Goal: Check status

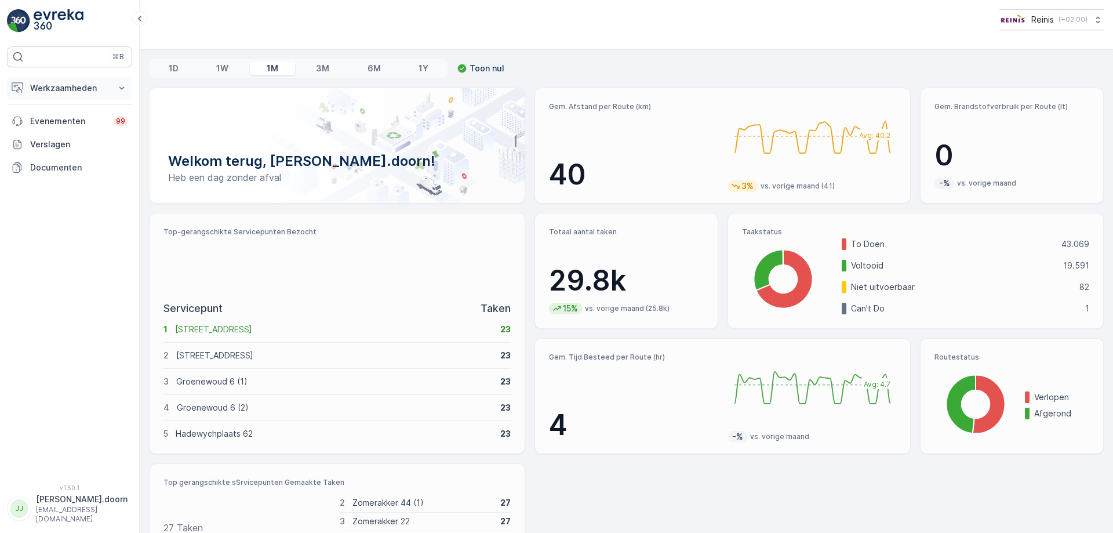
click at [68, 90] on p "Werkzaamheden" at bounding box center [69, 88] width 79 height 12
click at [57, 125] on p "Planning" at bounding box center [46, 124] width 32 height 12
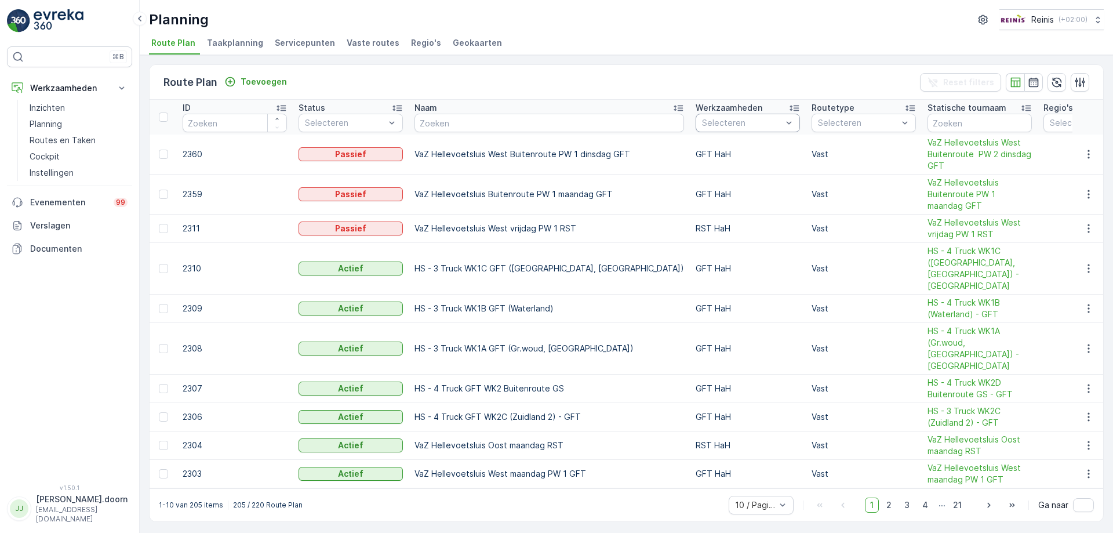
click at [619, 90] on div "Route Plan Toevoegen Reset filters" at bounding box center [627, 82] width 954 height 35
click at [117, 86] on icon at bounding box center [122, 88] width 12 height 12
click at [121, 87] on icon at bounding box center [122, 88] width 12 height 12
click at [67, 139] on p "Routes en Taken" at bounding box center [63, 140] width 66 height 12
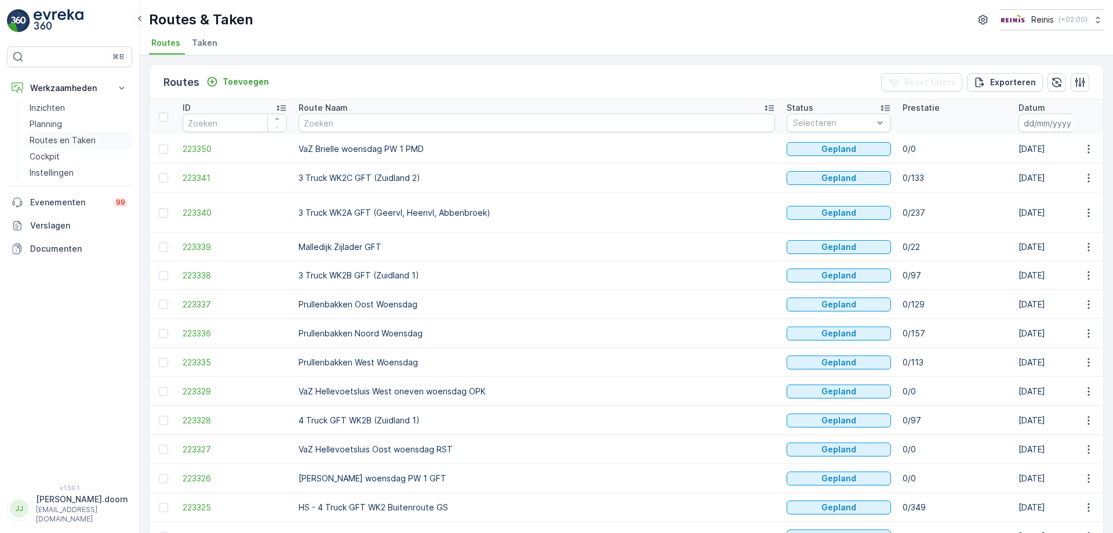
click at [61, 141] on p "Routes en Taken" at bounding box center [63, 140] width 66 height 12
click at [51, 125] on p "Planning" at bounding box center [46, 124] width 32 height 12
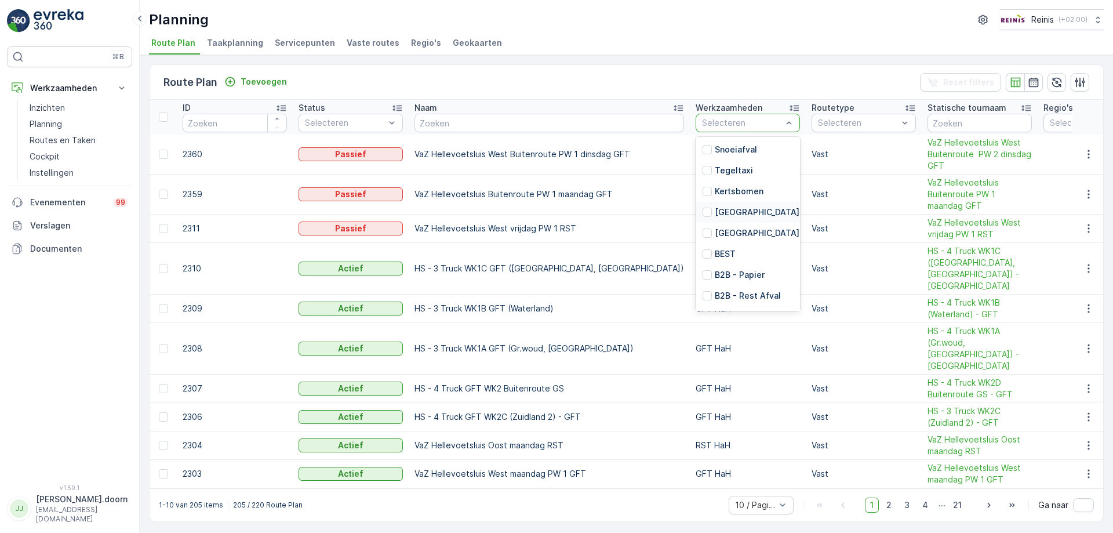
click at [715, 209] on p "[GEOGRAPHIC_DATA]" at bounding box center [757, 212] width 85 height 12
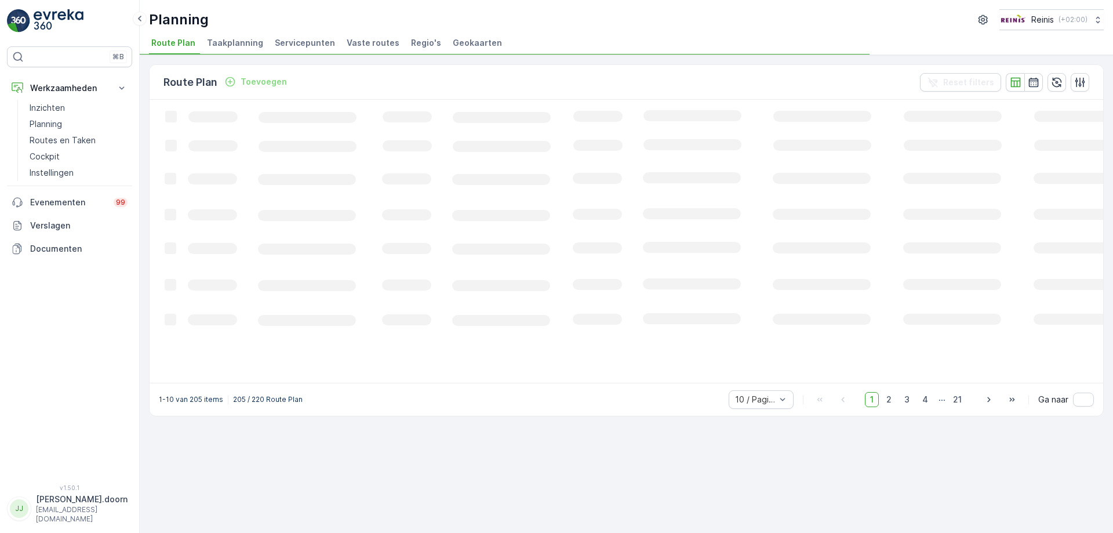
click at [730, 122] on icon "Loading..." at bounding box center [706, 240] width 1113 height 281
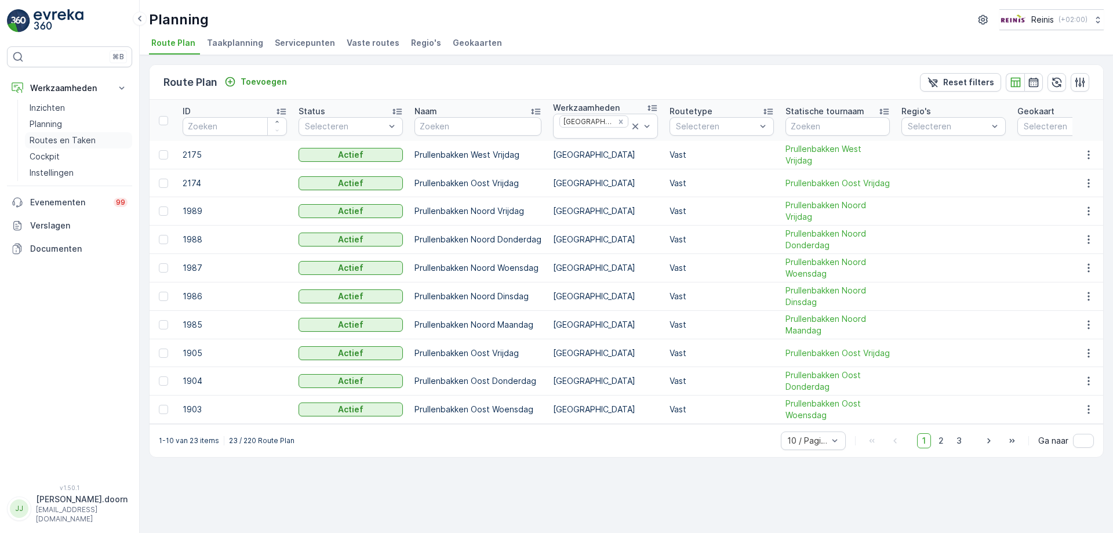
click at [57, 140] on p "Routes en Taken" at bounding box center [63, 140] width 66 height 12
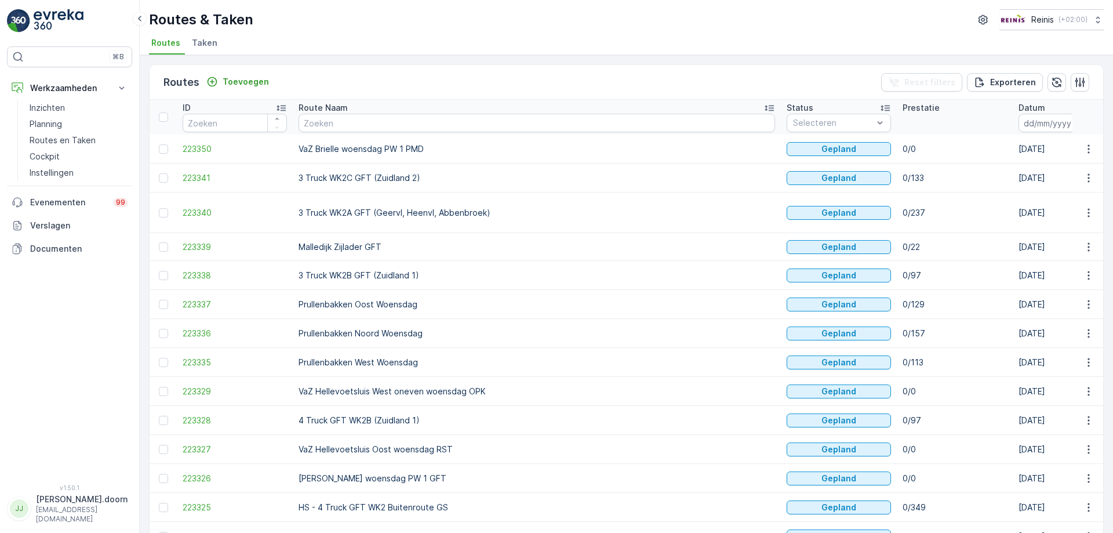
click at [1082, 122] on icon "button" at bounding box center [1087, 123] width 10 height 10
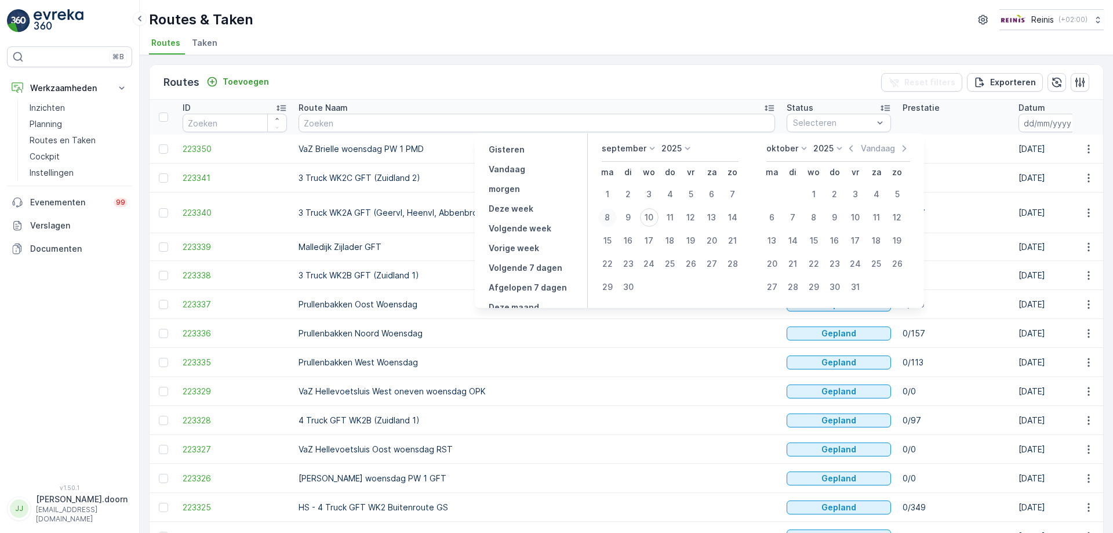
click at [612, 214] on div "8" at bounding box center [607, 217] width 19 height 19
type input "[DATE]"
click at [597, 207] on button "8" at bounding box center [607, 217] width 21 height 21
type input "[DATE]"
click button "8" at bounding box center [607, 217] width 21 height 21
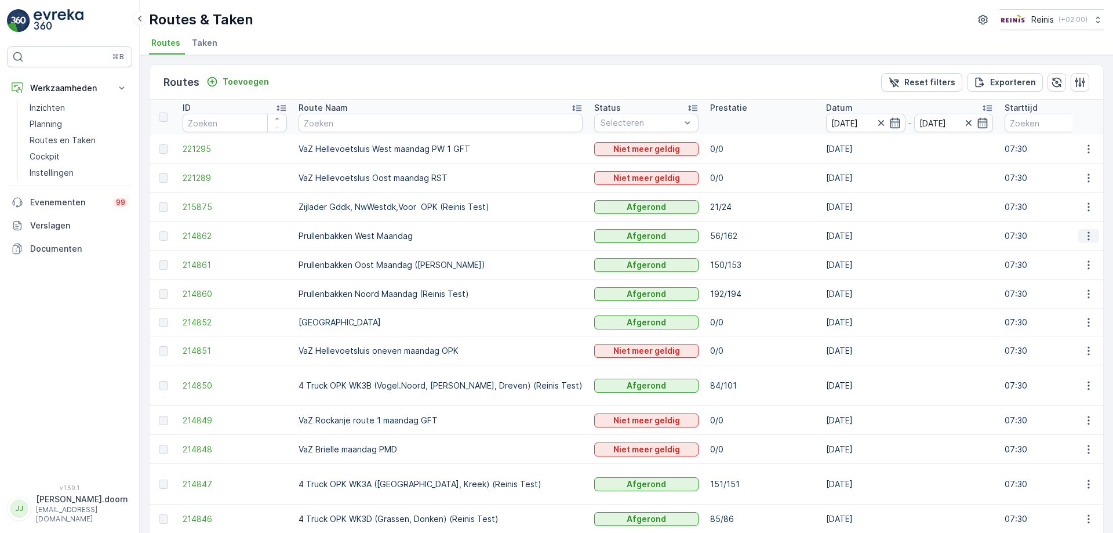
click at [1086, 235] on icon "button" at bounding box center [1089, 236] width 12 height 12
click at [1067, 270] on span "Toon route tracking" at bounding box center [1070, 270] width 78 height 12
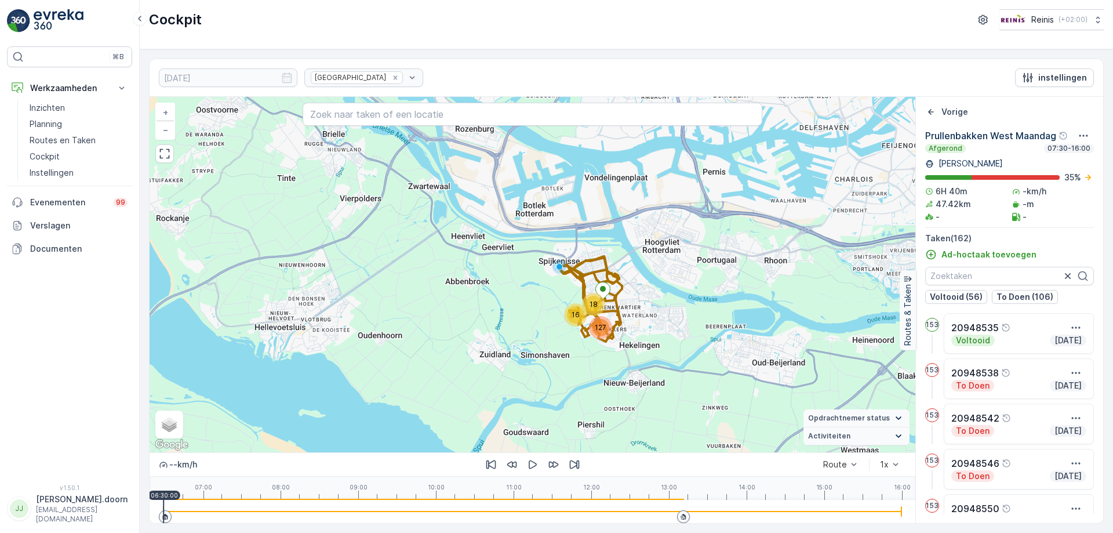
drag, startPoint x: 663, startPoint y: 366, endPoint x: 652, endPoint y: 247, distance: 119.3
click at [652, 247] on div "16 127 18 + − Satelliet stappenplan Terrein Hybride Leaflet Sneltoetsen Kaartge…" at bounding box center [533, 274] width 766 height 355
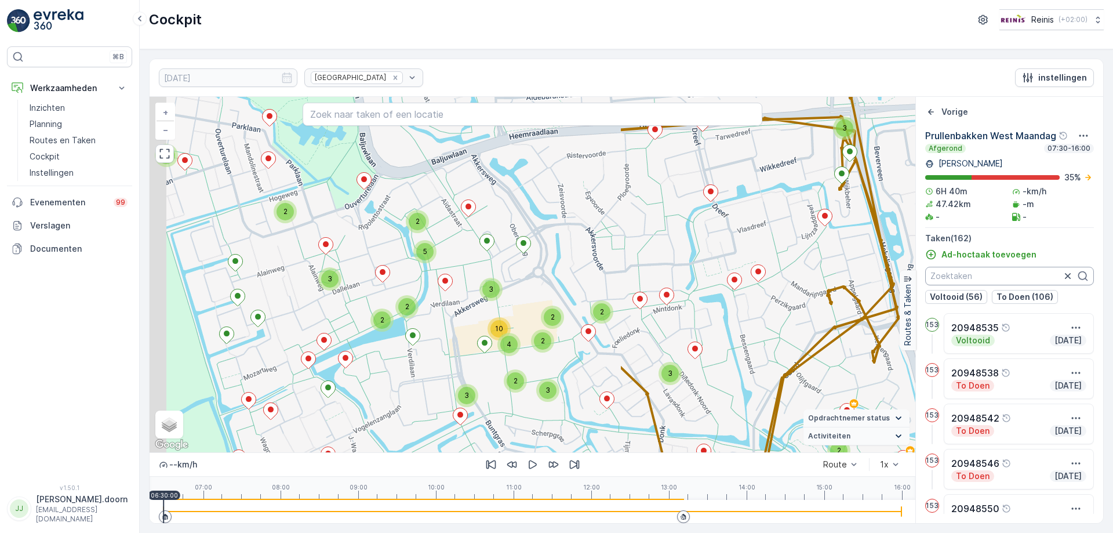
drag, startPoint x: 435, startPoint y: 301, endPoint x: 982, endPoint y: 280, distance: 547.1
click at [982, 280] on div "2 3 2 2 2 2 2 3 2 3 2 2 2 2 4 4 2 2 3 3 2 3 3 2 2 2 4 10 2 2 2 5 2 2 2 2 2 + − …" at bounding box center [627, 310] width 954 height 426
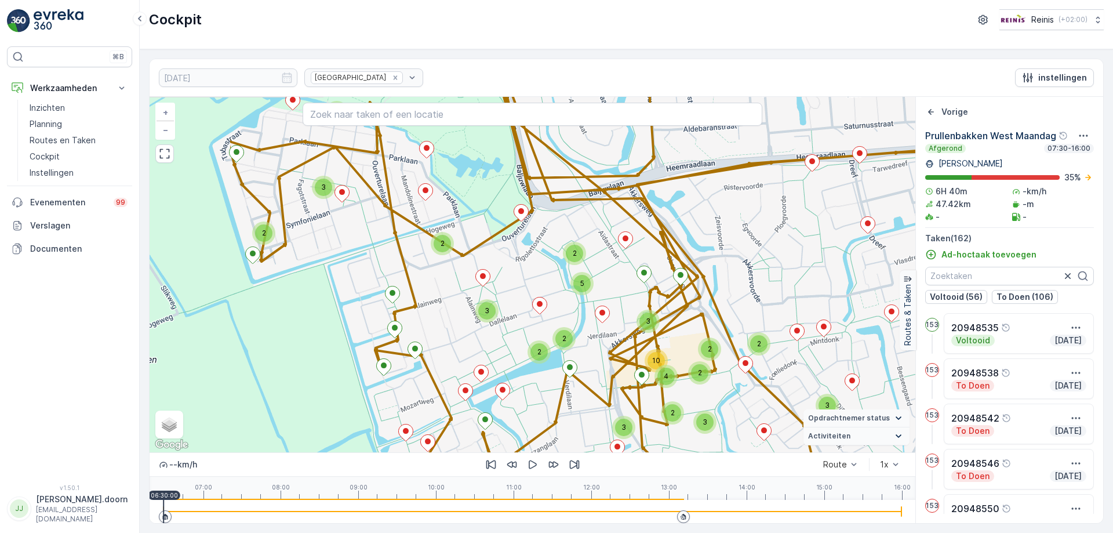
drag, startPoint x: 710, startPoint y: 336, endPoint x: 867, endPoint y: 368, distance: 160.3
click at [867, 368] on div "2 3 2 2 2 2 2 3 2 3 2 2 2 2 4 4 2 2 3 3 2 3 3 2 2 2 4 10 2 2 2 5 2 2 2 2 2 + − …" at bounding box center [533, 274] width 766 height 355
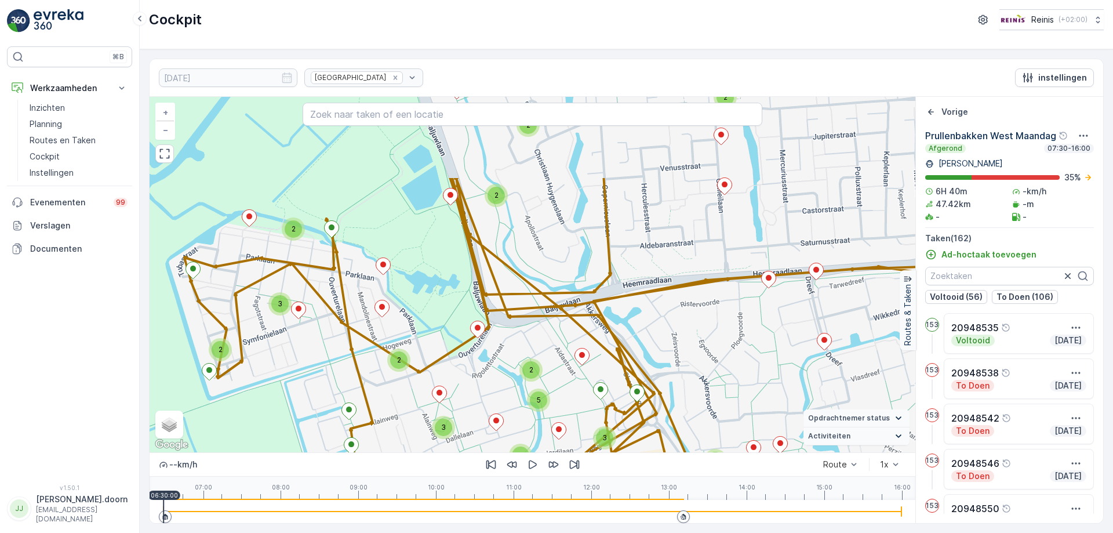
drag, startPoint x: 605, startPoint y: 310, endPoint x: 587, endPoint y: 350, distance: 43.8
click at [587, 350] on icon at bounding box center [582, 356] width 14 height 17
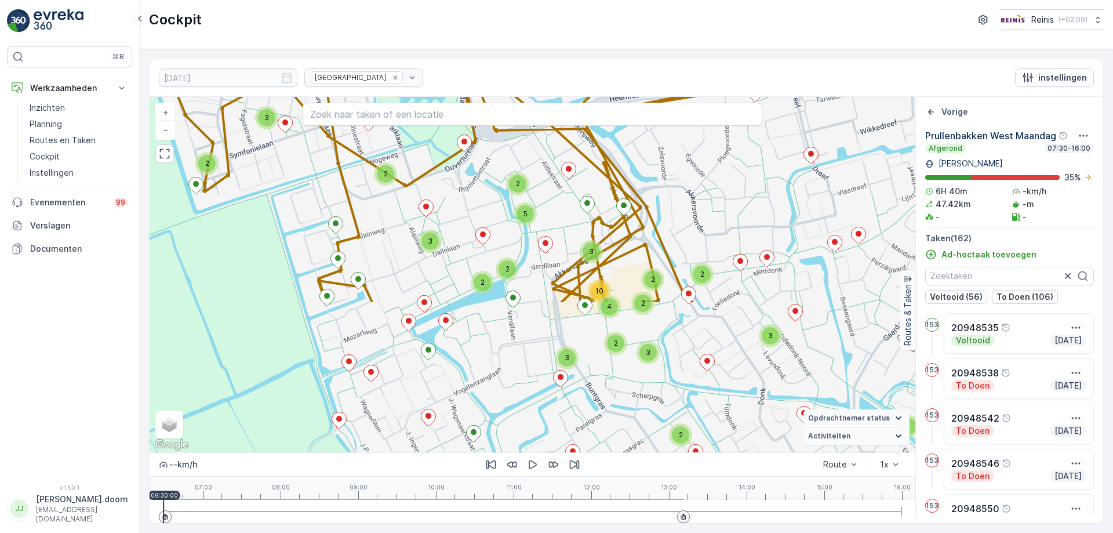
drag, startPoint x: 641, startPoint y: 335, endPoint x: 627, endPoint y: 149, distance: 186.6
click at [627, 149] on div "2 3 2 2 2 2 2 3 2 3 2 2 2 2 4 4 2 2 3 3 2 3 3 2 2 2 4 10 2 2 2 5 2 2 2 2 2 + − …" at bounding box center [533, 274] width 766 height 355
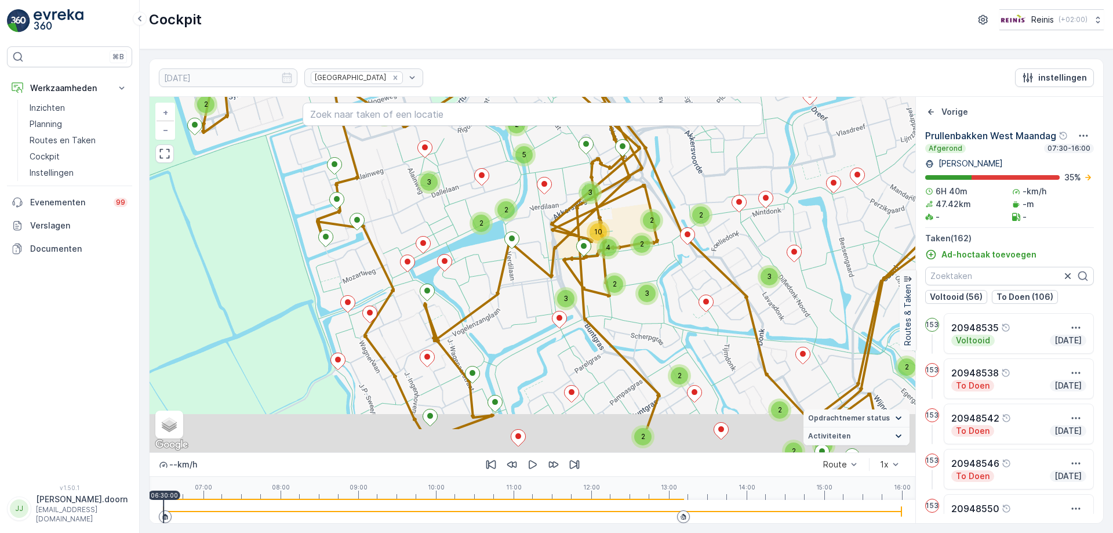
drag, startPoint x: 704, startPoint y: 188, endPoint x: 704, endPoint y: 171, distance: 16.8
click at [704, 171] on div "2 3 2 2 2 2 2 3 2 3 2 2 2 2 4 4 2 2 3 3 2 3 3 2 2 2 4 10 2 2 2 5 2 2 2 2 2 + − …" at bounding box center [533, 274] width 766 height 355
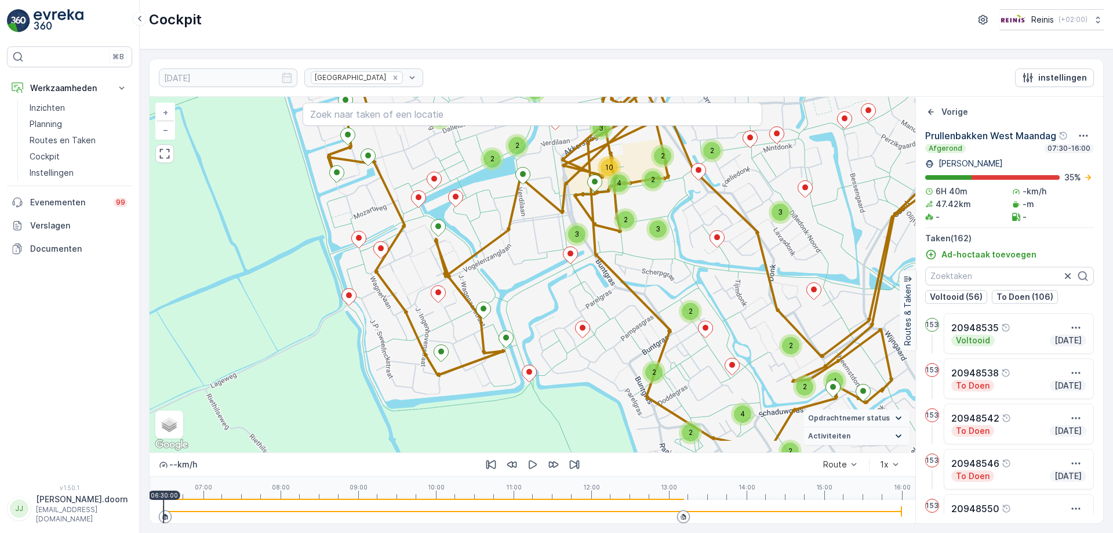
click at [697, 209] on div "2 3 2 2 2 2 2 3 2 3 2 2 2 2 4 4 2 2 3 3 2 3 3 2 2 2 4 10 2 2 2 5 2 2 2 2 2 + − …" at bounding box center [533, 274] width 766 height 355
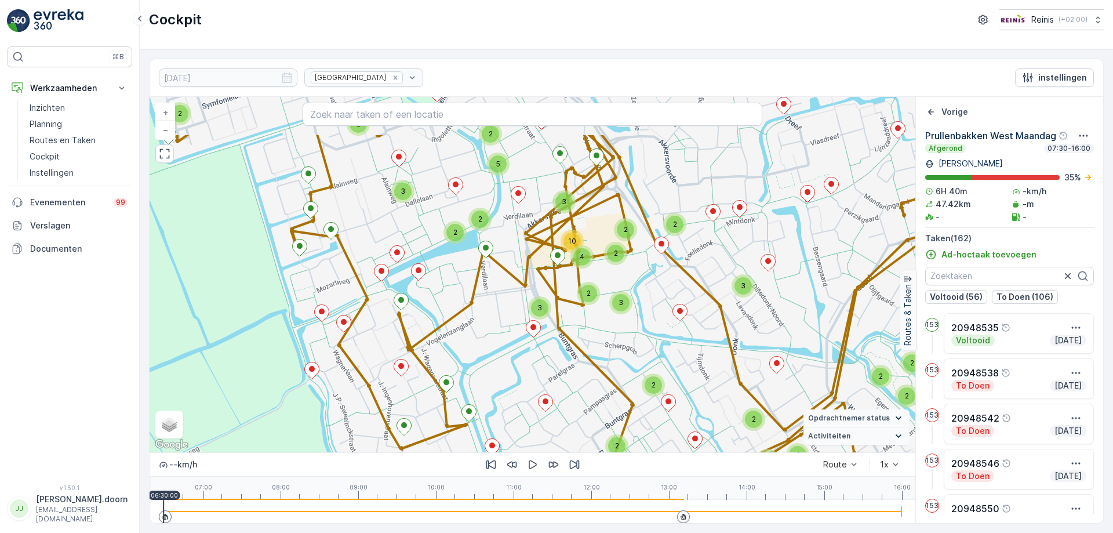
drag, startPoint x: 695, startPoint y: 248, endPoint x: 658, endPoint y: 321, distance: 82.4
click at [658, 321] on div "2 3 2 2 2 2 2 3 2 3 2 2 2 2 4 4 2 2 3 3 2 3 3 2 2 2 4 10 2 2 2 5 2 2 2 2 2 + − …" at bounding box center [533, 274] width 766 height 355
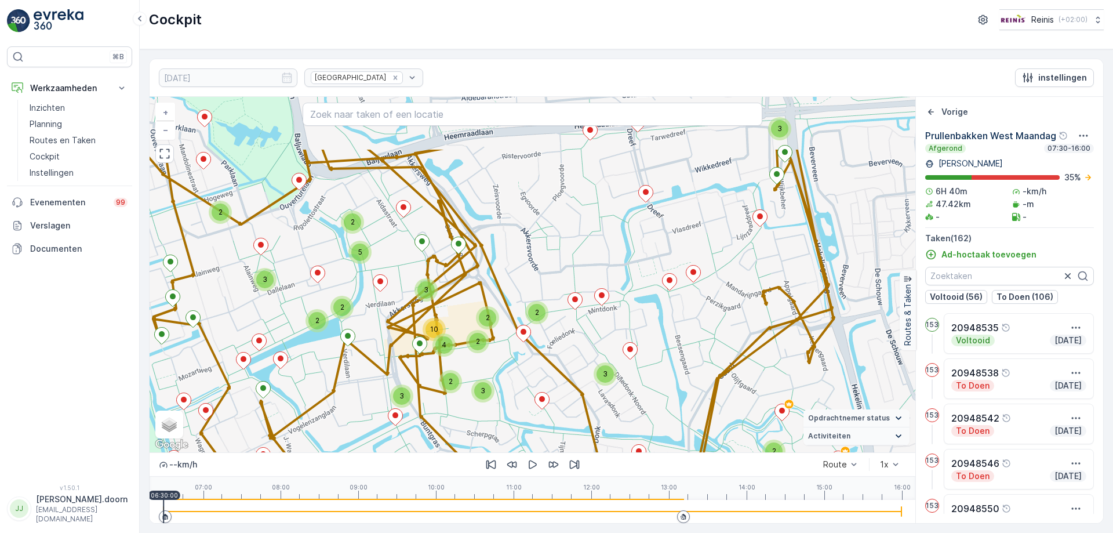
drag, startPoint x: 651, startPoint y: 277, endPoint x: 614, endPoint y: 319, distance: 55.8
click at [614, 319] on div "2 3 2 2 2 2 2 3 2 3 2 2 2 2 4 4 2 2 3 3 2 3 3 2 2 2 4 10 2 2 2 5 2 2 2 2 2 + − …" at bounding box center [533, 274] width 766 height 355
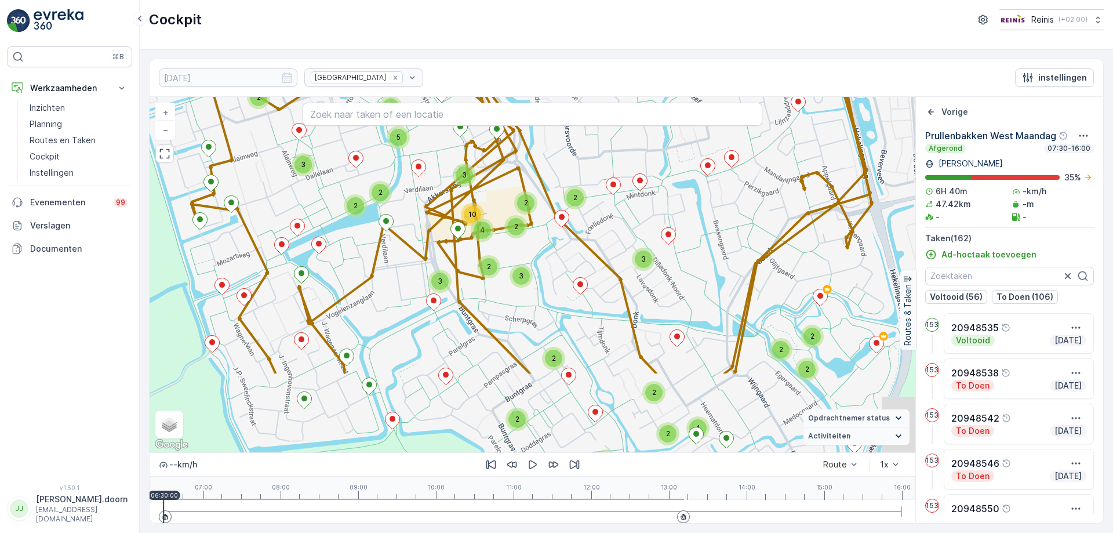
drag, startPoint x: 615, startPoint y: 343, endPoint x: 653, endPoint y: 228, distance: 121.0
click at [653, 228] on div "2 3 2 2 2 2 2 3 2 3 2 2 2 2 4 4 2 2 3 3 2 3 3 2 2 2 4 10 2 2 2 5 2 2 2 2 2 + − …" at bounding box center [533, 274] width 766 height 355
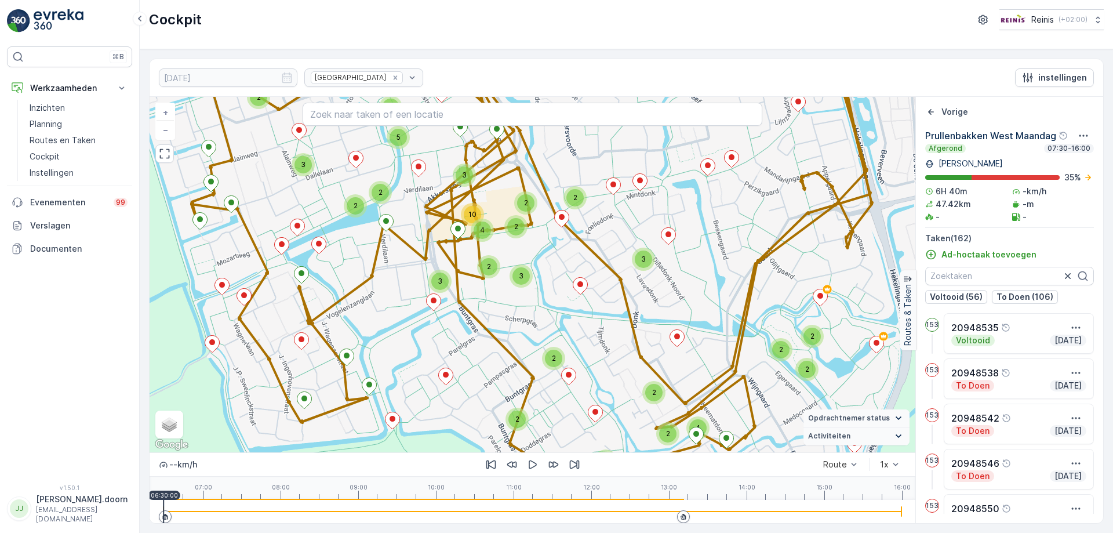
click at [674, 166] on div "2 3 2 2 2 2 2 3 2 3 2 2 2 2 4 4 2 2 3 3 2 3 3 2 2 2 4 10 2 2 2 5 2 2 2 2 2 + − …" at bounding box center [533, 274] width 766 height 355
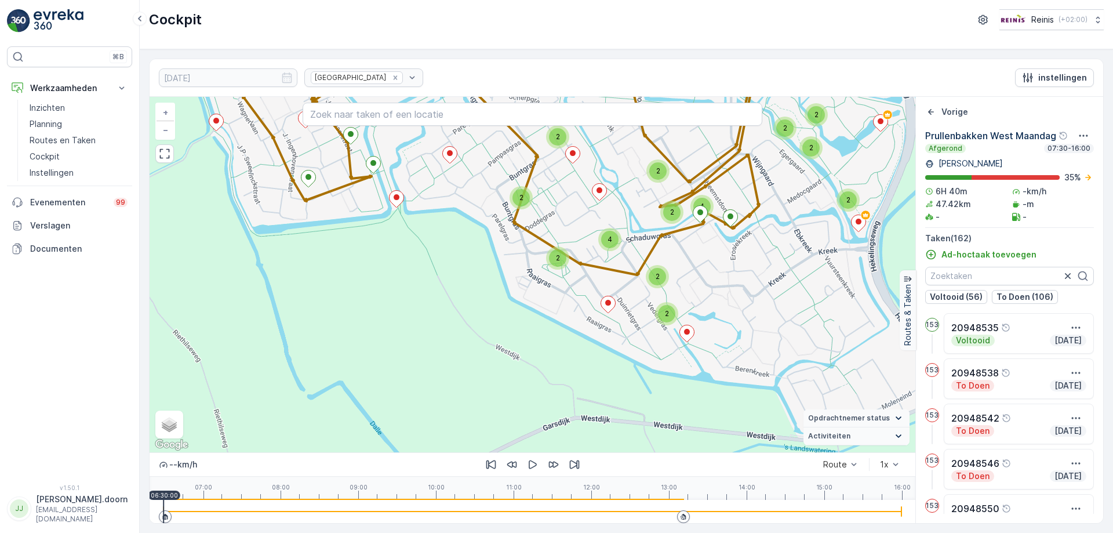
drag, startPoint x: 685, startPoint y: 279, endPoint x: 665, endPoint y: 211, distance: 70.6
click at [665, 211] on div "2" at bounding box center [671, 211] width 17 height 17
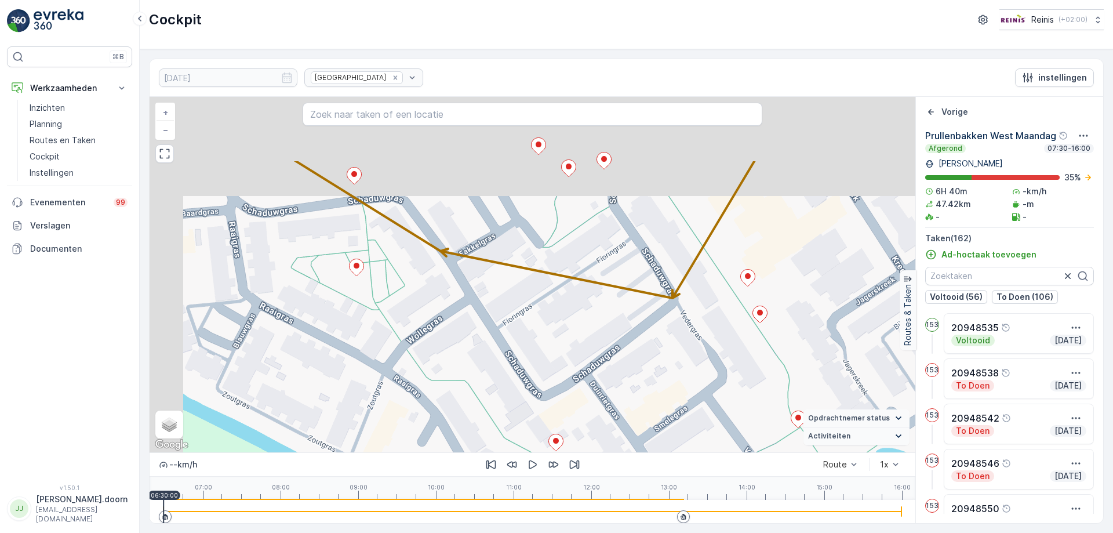
drag, startPoint x: 595, startPoint y: 253, endPoint x: 690, endPoint y: 340, distance: 129.2
click at [697, 358] on div "2 2 2 2 4 2 2 + − Satelliet stappenplan Terrein Hybride Leaflet Sneltoetsen Kaa…" at bounding box center [533, 274] width 766 height 355
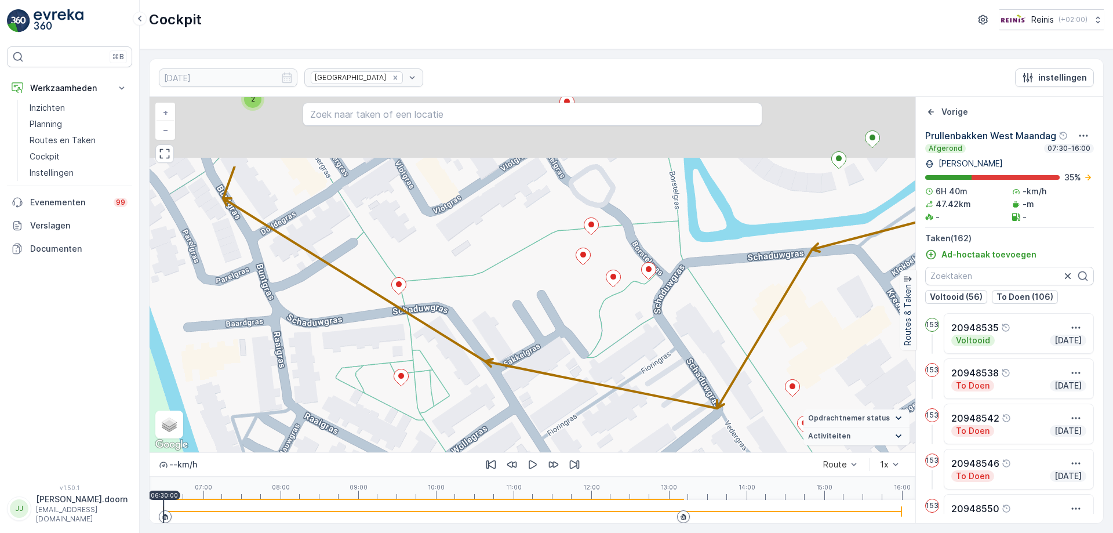
drag, startPoint x: 656, startPoint y: 262, endPoint x: 698, endPoint y: 363, distance: 109.4
click at [697, 368] on div "2 2 2 2 4 2 2 + − Satelliet stappenplan Terrein Hybride Leaflet Sneltoetsen Kaa…" at bounding box center [533, 274] width 766 height 355
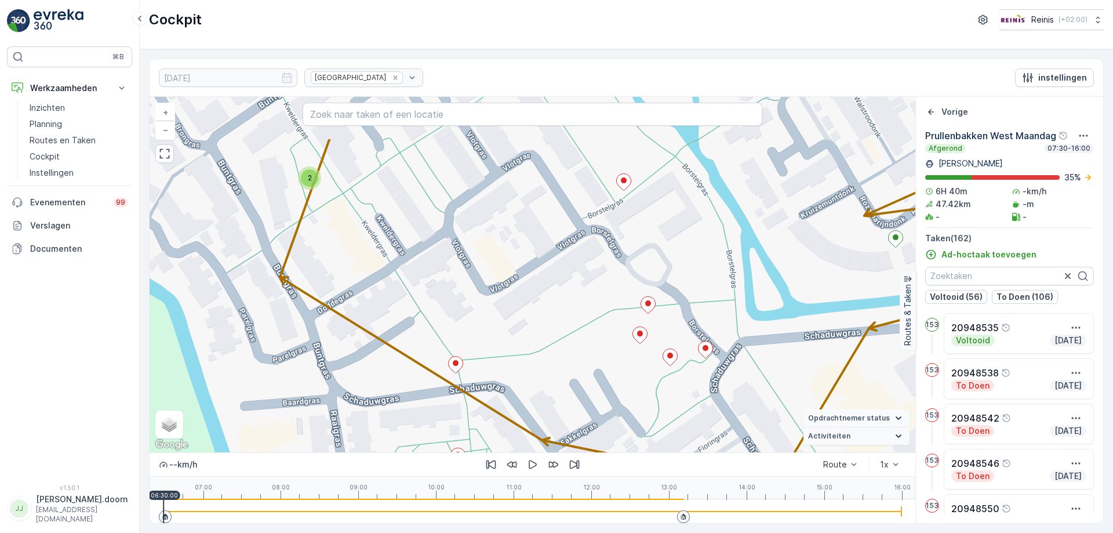
drag, startPoint x: 650, startPoint y: 297, endPoint x: 712, endPoint y: 370, distance: 95.8
click at [714, 378] on div "2 2 2 2 4 2 2 + − Satelliet stappenplan Terrein Hybride Leaflet Sneltoetsen Kaa…" at bounding box center [533, 274] width 766 height 355
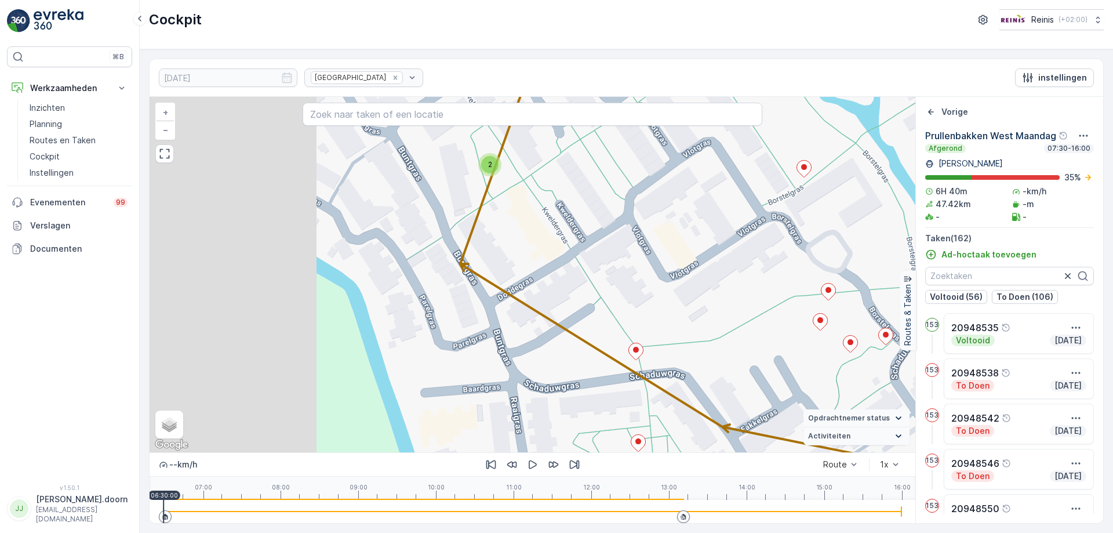
drag, startPoint x: 663, startPoint y: 299, endPoint x: 835, endPoint y: 282, distance: 173.6
click at [835, 282] on div "2 2 2 2 4 2 2 + − Satelliet stappenplan Terrein Hybride Leaflet Sneltoetsen Kaa…" at bounding box center [533, 274] width 766 height 355
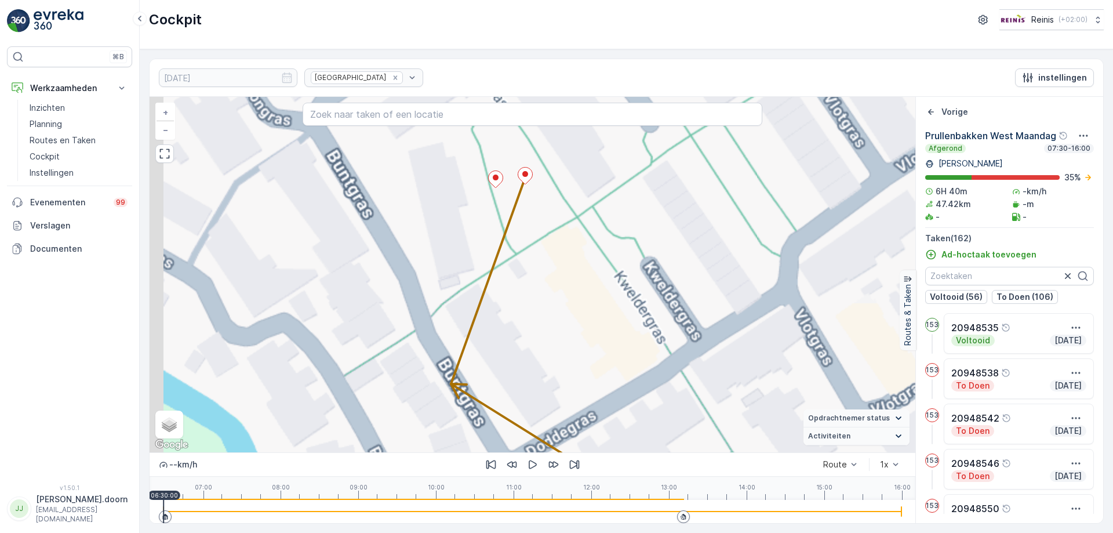
drag, startPoint x: 485, startPoint y: 223, endPoint x: 588, endPoint y: 344, distance: 159.5
click at [590, 347] on div "2 2 2 2 20949019 + − Satelliet stappenplan Terrein Hybride Leaflet Sneltoetsen …" at bounding box center [533, 274] width 766 height 355
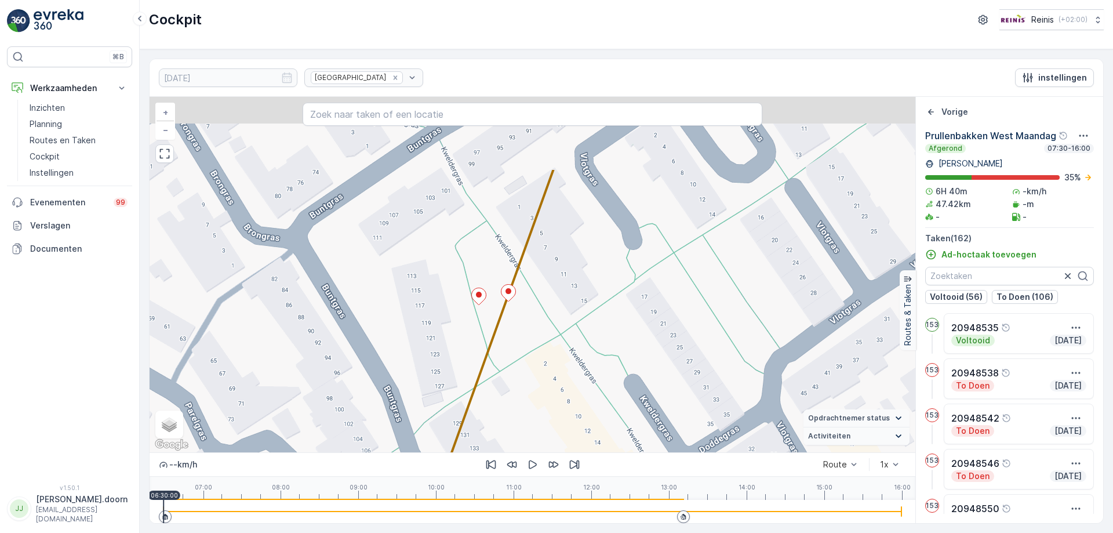
drag, startPoint x: 592, startPoint y: 246, endPoint x: 566, endPoint y: 334, distance: 91.7
click at [566, 336] on div "2 2 2 2 20949019 + − Satelliet stappenplan Terrein Hybride Leaflet Sneltoetsen …" at bounding box center [533, 274] width 766 height 355
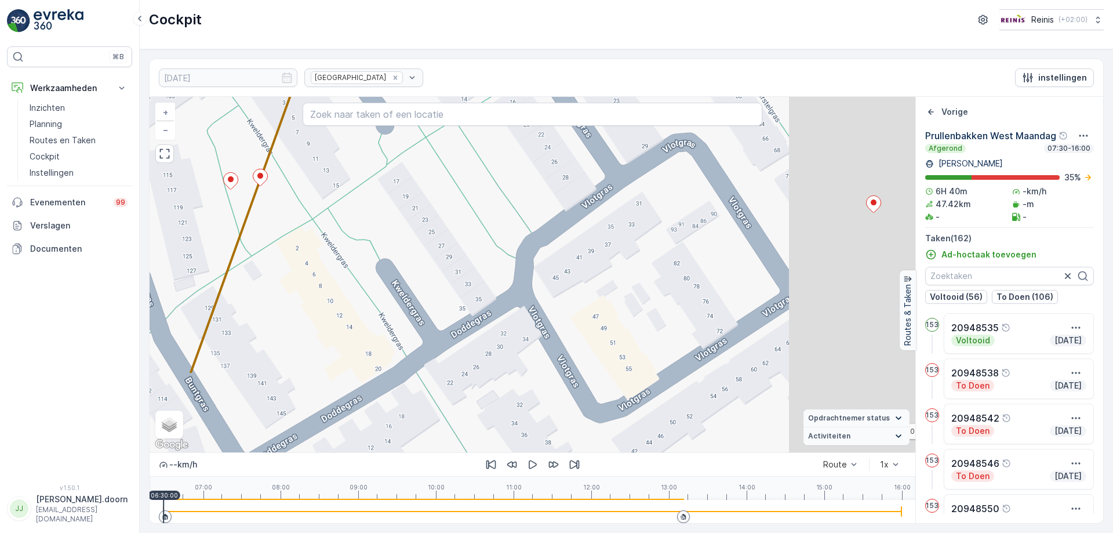
drag, startPoint x: 612, startPoint y: 292, endPoint x: 364, endPoint y: 177, distance: 273.1
click at [364, 177] on div "2 2 2 2 20949019 + − Satelliet stappenplan Terrein Hybride Leaflet Sneltoetsen …" at bounding box center [533, 274] width 766 height 355
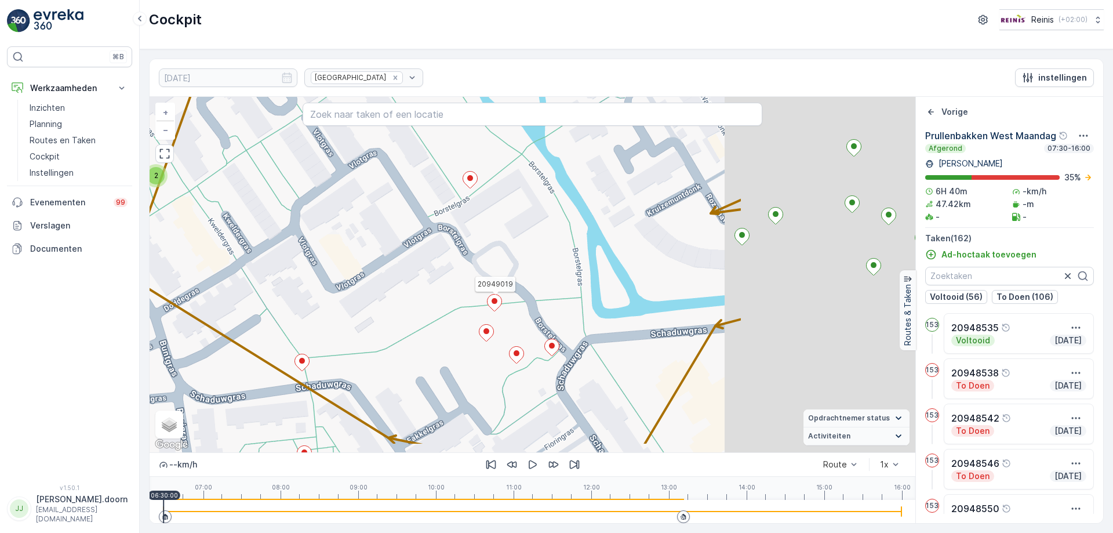
drag, startPoint x: 448, startPoint y: 234, endPoint x: 395, endPoint y: 221, distance: 54.1
click at [395, 221] on div "2 2 2 2 4 2 2 20949019 + − Satelliet stappenplan Terrein Hybride Leaflet Snelto…" at bounding box center [533, 274] width 766 height 355
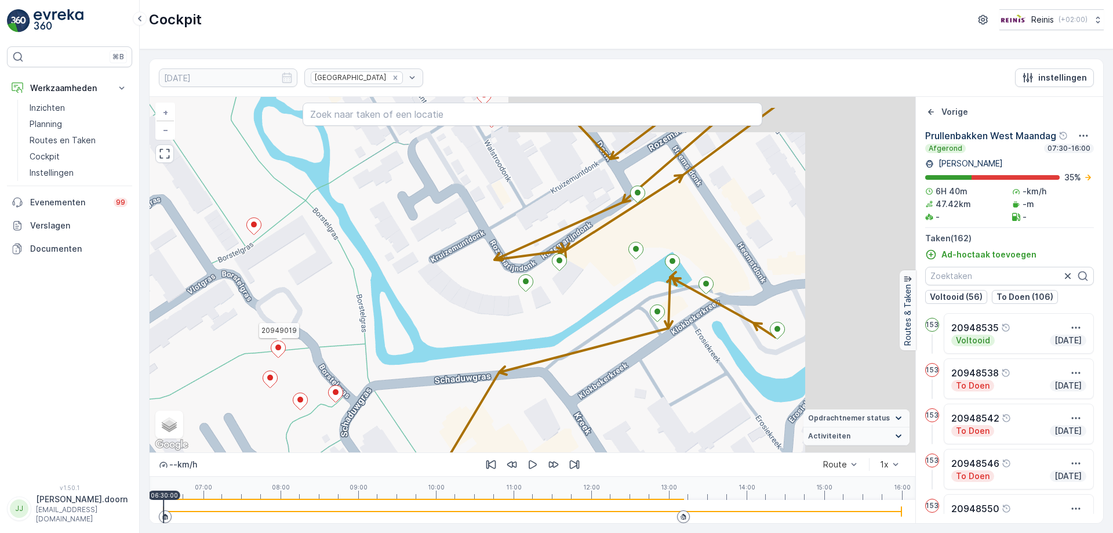
drag, startPoint x: 631, startPoint y: 220, endPoint x: 414, endPoint y: 267, distance: 221.1
click at [414, 267] on div "2 2 2 2 4 2 2 20949019 + − Satelliet stappenplan Terrein Hybride Leaflet Snelto…" at bounding box center [533, 274] width 766 height 355
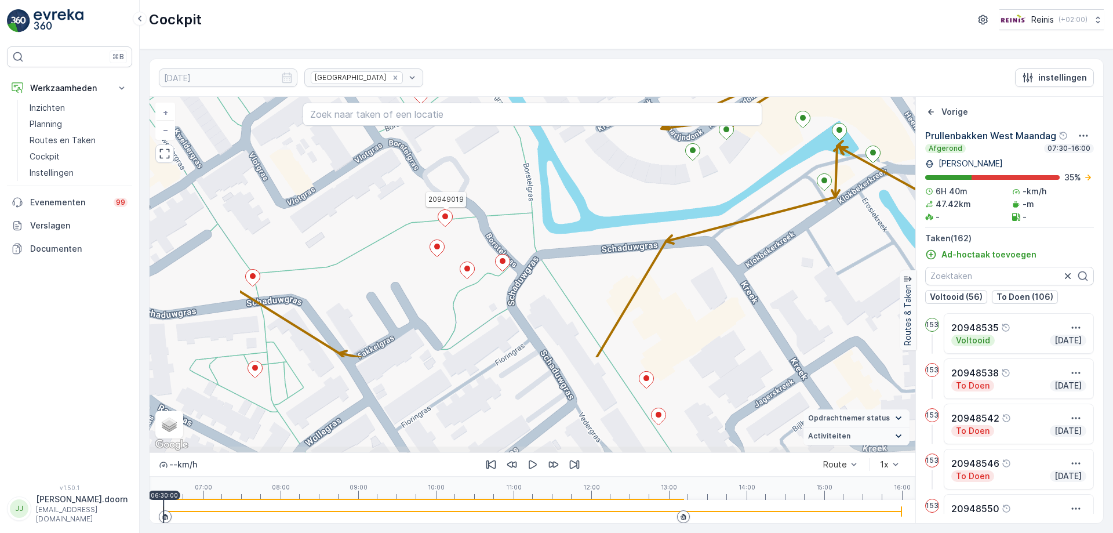
drag, startPoint x: 418, startPoint y: 268, endPoint x: 585, endPoint y: 137, distance: 212.2
click at [585, 137] on div "2 2 2 2 4 2 2 20949019 + − Satelliet stappenplan Terrein Hybride Leaflet Snelto…" at bounding box center [533, 274] width 766 height 355
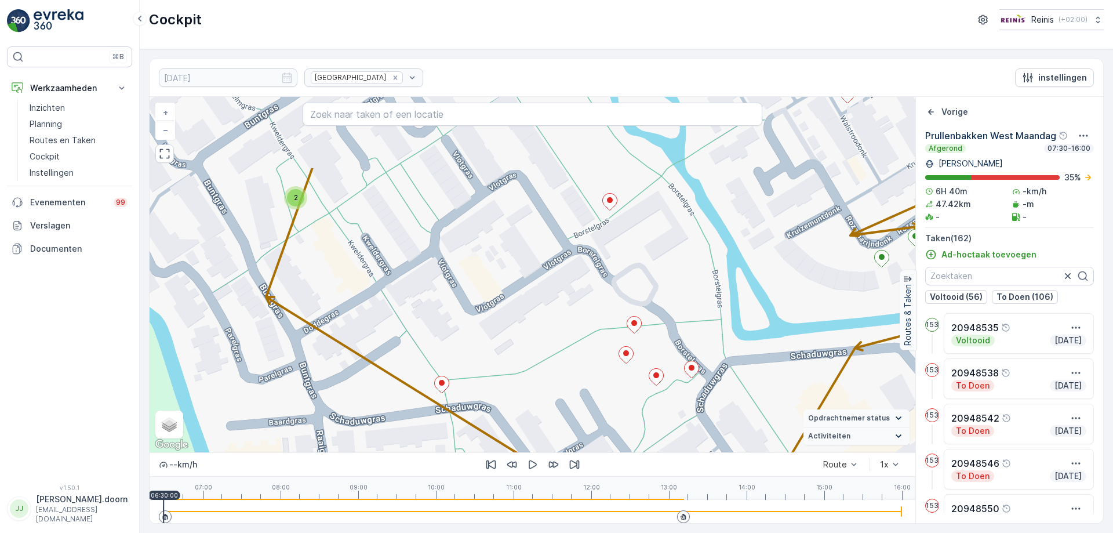
drag, startPoint x: 308, startPoint y: 271, endPoint x: 477, endPoint y: 334, distance: 179.4
click at [500, 377] on div "2 2 2 2 4 2 2 + − Satelliet stappenplan Terrein Hybride Leaflet Sneltoetsen Kaa…" at bounding box center [533, 274] width 766 height 355
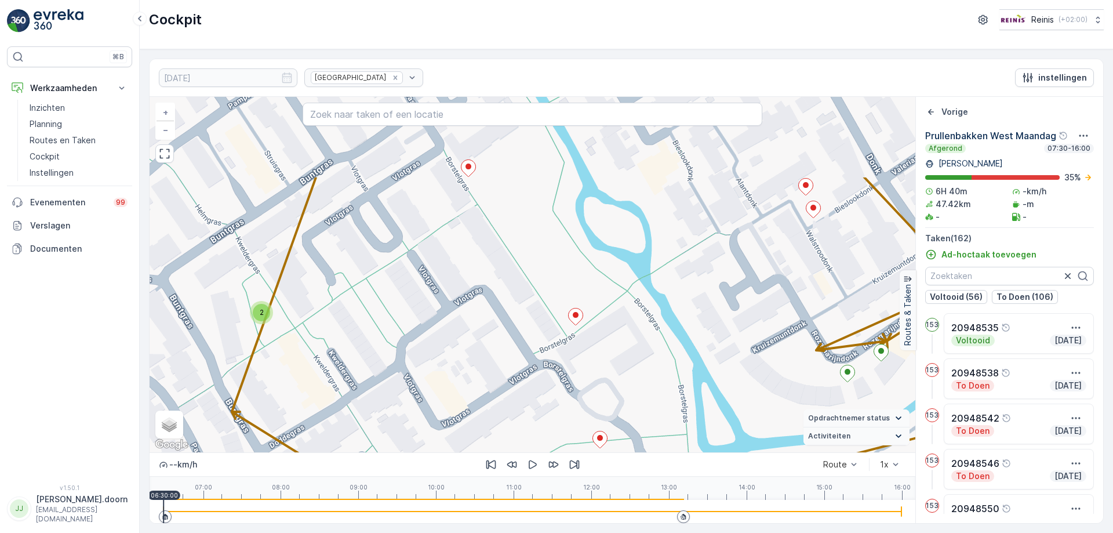
drag, startPoint x: 390, startPoint y: 373, endPoint x: 400, endPoint y: 351, distance: 24.9
click at [390, 375] on div "2 2 2 2 4 2 2 + − Satelliet stappenplan Terrein Hybride Leaflet Sneltoetsen Kaa…" at bounding box center [533, 274] width 766 height 355
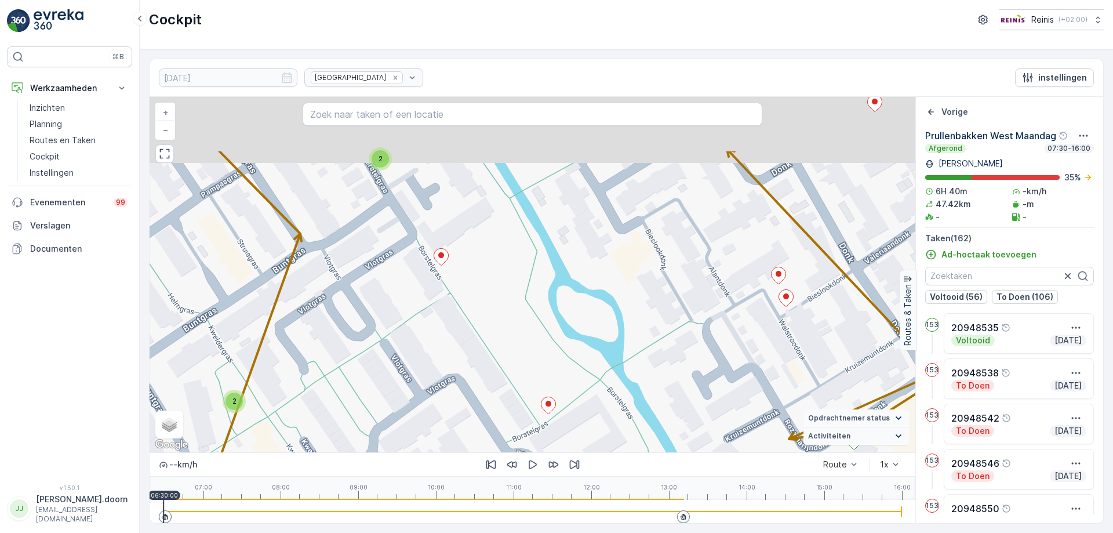
drag, startPoint x: 411, startPoint y: 245, endPoint x: 388, endPoint y: 315, distance: 73.7
click at [383, 333] on div "2 2 2 2 4 2 2 + − Satelliet stappenplan Terrein Hybride Leaflet Sneltoetsen Kaa…" at bounding box center [533, 274] width 766 height 355
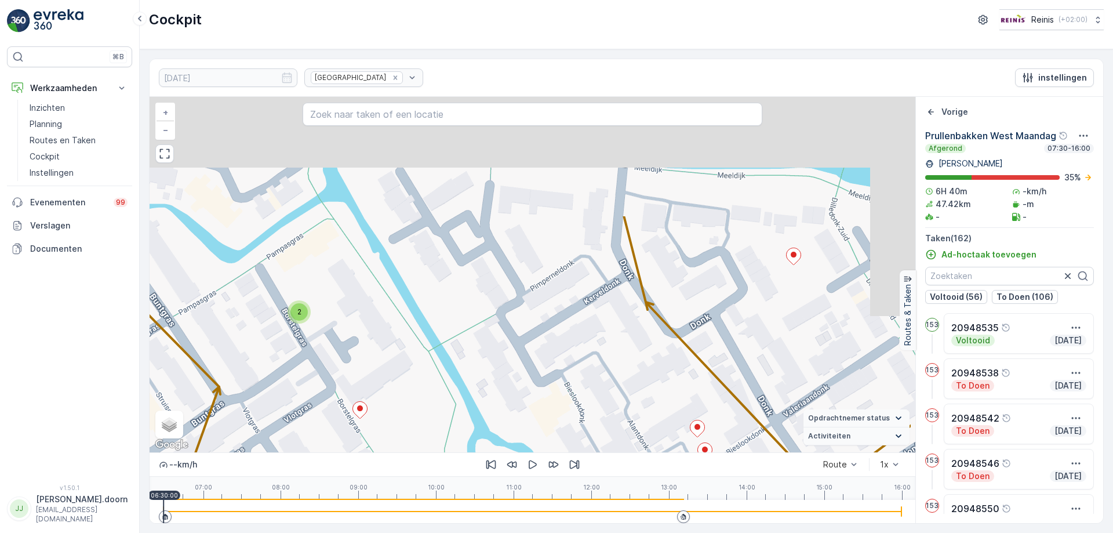
drag, startPoint x: 578, startPoint y: 234, endPoint x: 521, endPoint y: 363, distance: 141.4
click at [501, 385] on div "2 2 2 2 4 2 2 + − Satelliet stappenplan Terrein Hybride Leaflet Sneltoetsen Kaa…" at bounding box center [533, 274] width 766 height 355
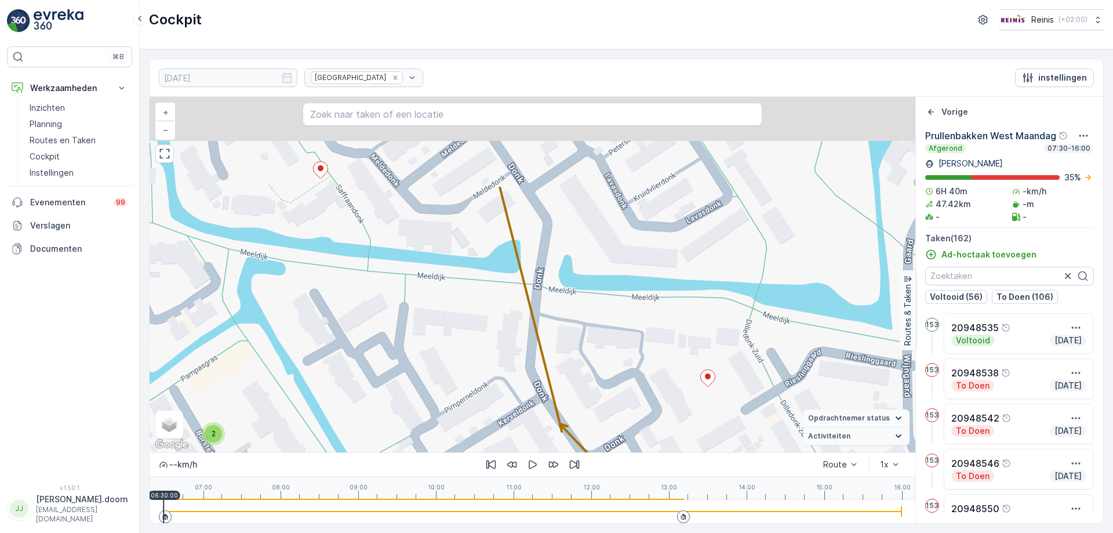
drag, startPoint x: 552, startPoint y: 286, endPoint x: 475, endPoint y: 390, distance: 129.7
click at [464, 406] on div "2 2 2 2 4 2 2 + − Satelliet stappenplan Terrein Hybride Leaflet Sneltoetsen Kaa…" at bounding box center [533, 274] width 766 height 355
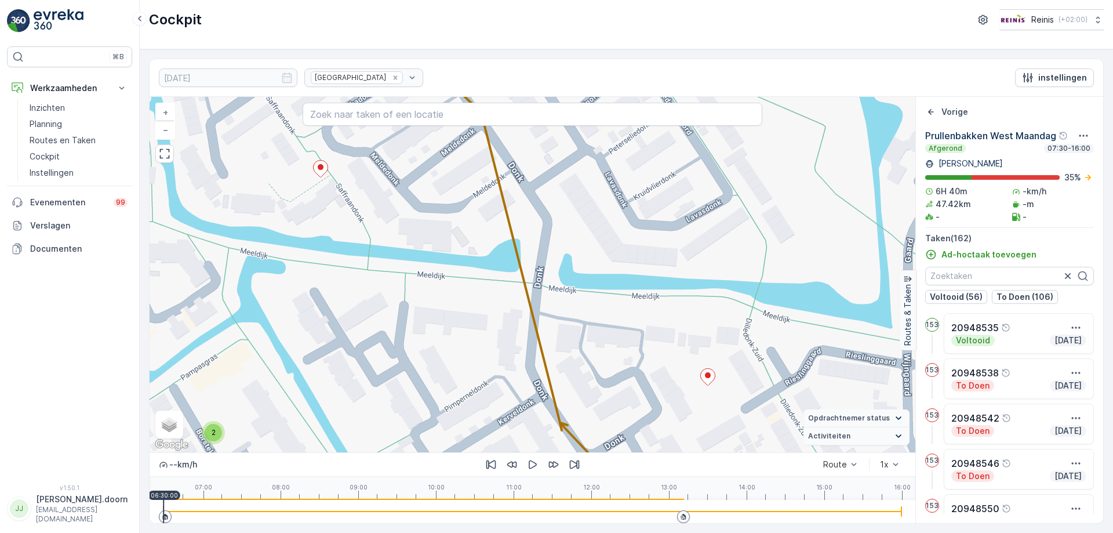
drag, startPoint x: 574, startPoint y: 245, endPoint x: 579, endPoint y: 385, distance: 140.4
click at [572, 391] on div "2 2 2 2 4 2 2 + − Satelliet stappenplan Terrein Hybride Leaflet Sneltoetsen Kaa…" at bounding box center [533, 274] width 766 height 355
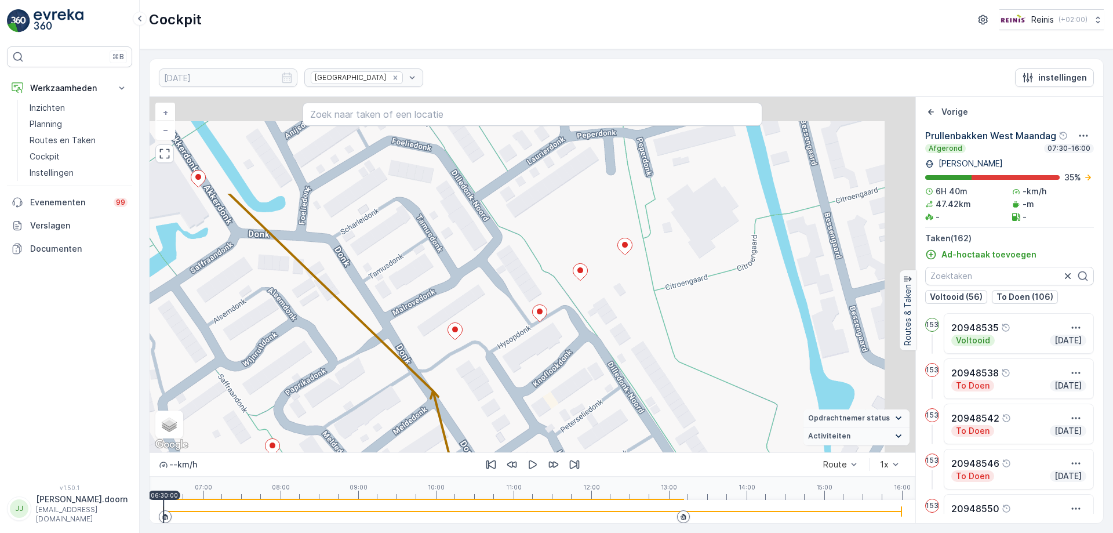
drag, startPoint x: 577, startPoint y: 243, endPoint x: 531, endPoint y: 390, distance: 154.4
click at [524, 399] on div "2 2 2 2 4 2 2 + − Satelliet stappenplan Terrein Hybride Leaflet Sneltoetsen Kaa…" at bounding box center [533, 274] width 766 height 355
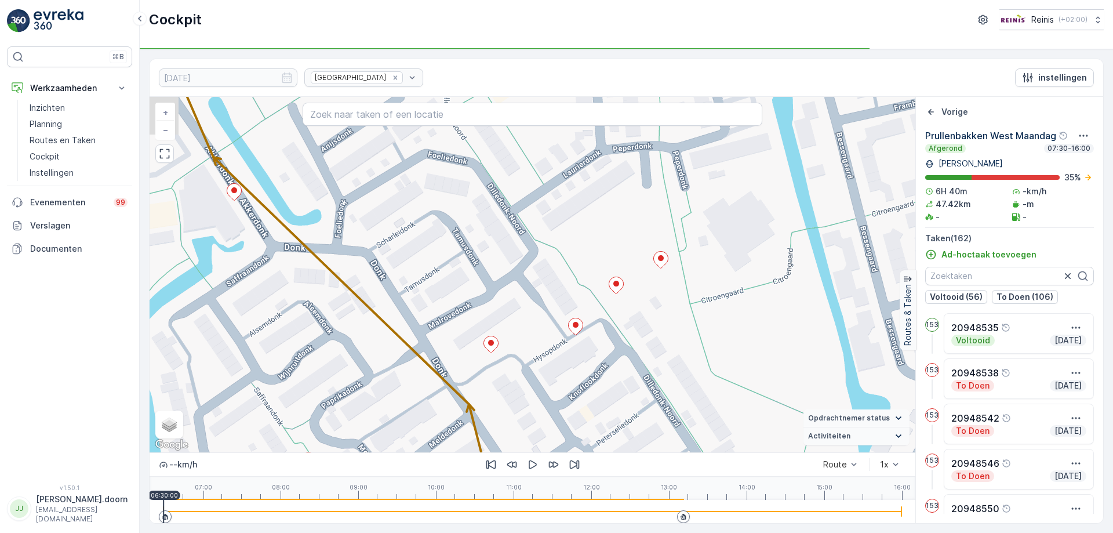
drag, startPoint x: 448, startPoint y: 371, endPoint x: 547, endPoint y: 325, distance: 108.7
click at [547, 325] on div "2 2 2 2 4 2 2 + − Satelliet stappenplan Terrein Hybride Leaflet Sneltoetsen Kaa…" at bounding box center [533, 274] width 766 height 355
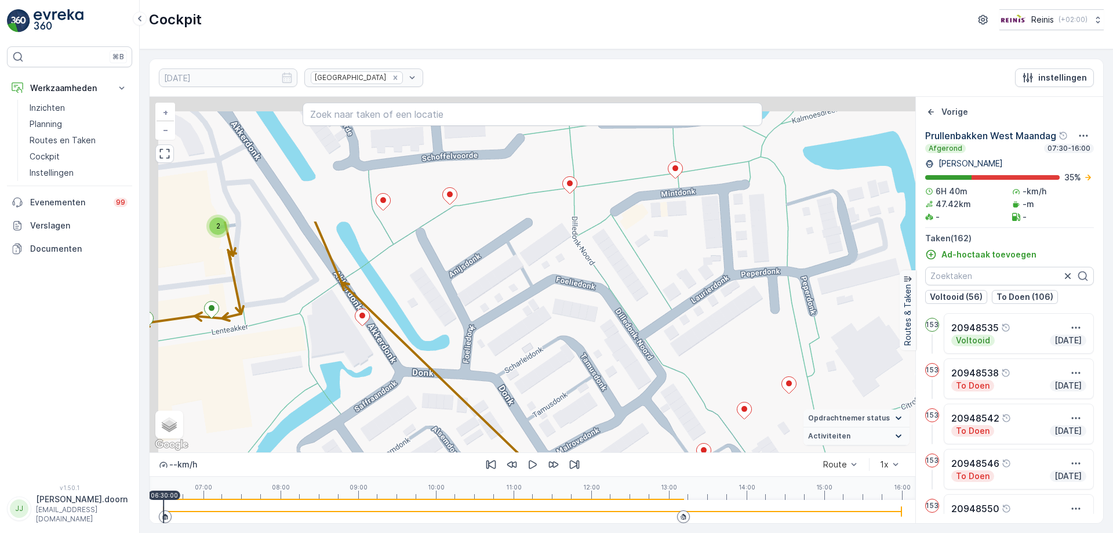
drag, startPoint x: 478, startPoint y: 248, endPoint x: 593, endPoint y: 417, distance: 205.0
click at [591, 420] on div "2 2 2 2 4 2 2 + − Satelliet stappenplan Terrein Hybride Leaflet Sneltoetsen Kaa…" at bounding box center [533, 274] width 766 height 355
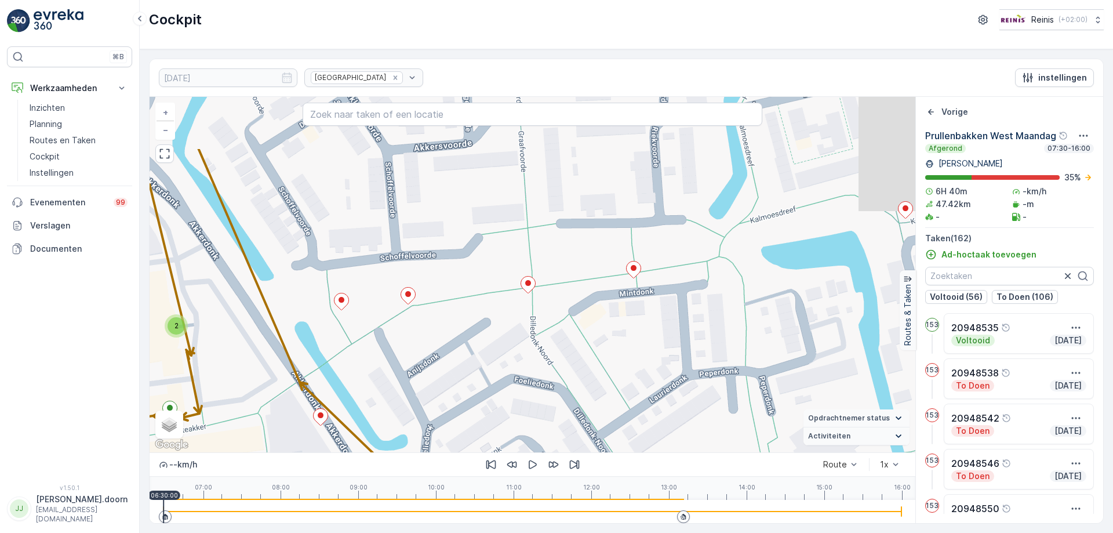
drag, startPoint x: 638, startPoint y: 264, endPoint x: 562, endPoint y: 315, distance: 92.0
click at [563, 344] on div "2 2 2 2 4 2 2 + − Satelliet stappenplan Terrein Hybride Leaflet Sneltoetsen Kaa…" at bounding box center [533, 274] width 766 height 355
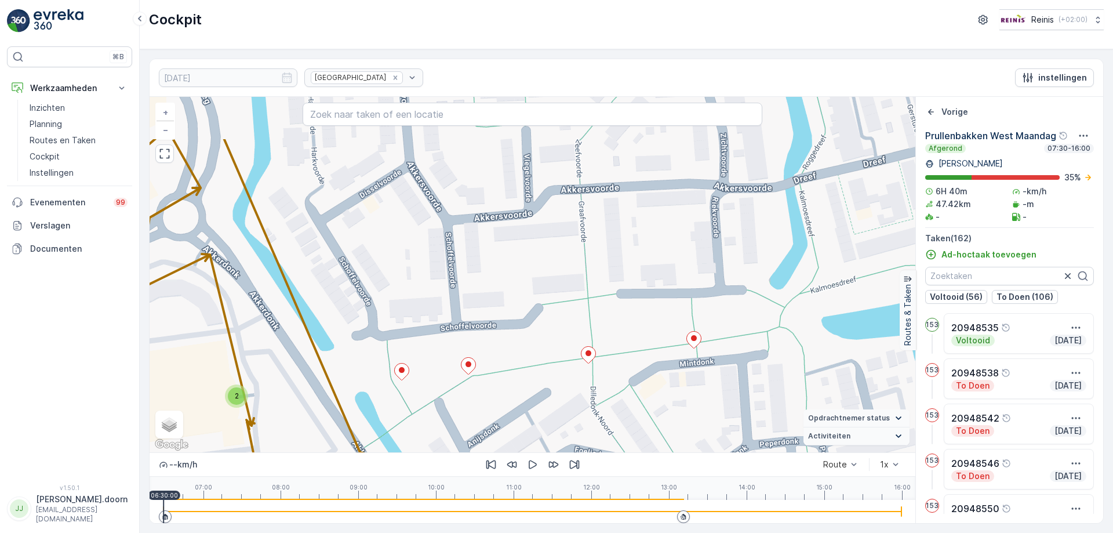
drag, startPoint x: 781, startPoint y: 286, endPoint x: 639, endPoint y: 385, distance: 173.5
click at [635, 395] on div "2 2 2 2 4 2 2 + − Satelliet stappenplan Terrein Hybride Leaflet Sneltoetsen Kaa…" at bounding box center [533, 274] width 766 height 355
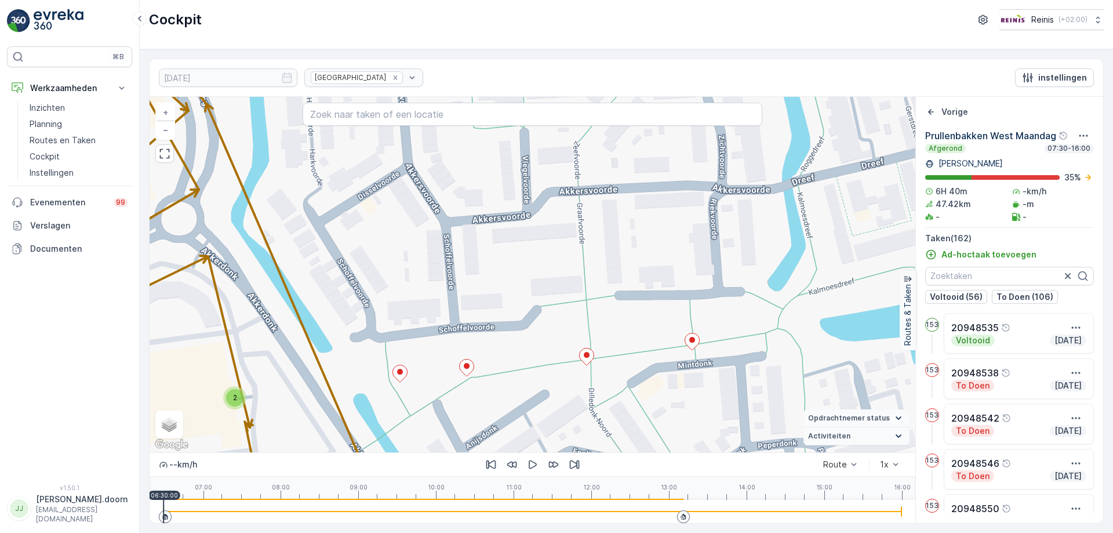
drag, startPoint x: 664, startPoint y: 214, endPoint x: 641, endPoint y: 425, distance: 212.9
click at [635, 448] on div "2 2 2 2 4 2 2 + − Satelliet stappenplan Terrein Hybride Leaflet Sneltoetsen Kaa…" at bounding box center [533, 274] width 766 height 355
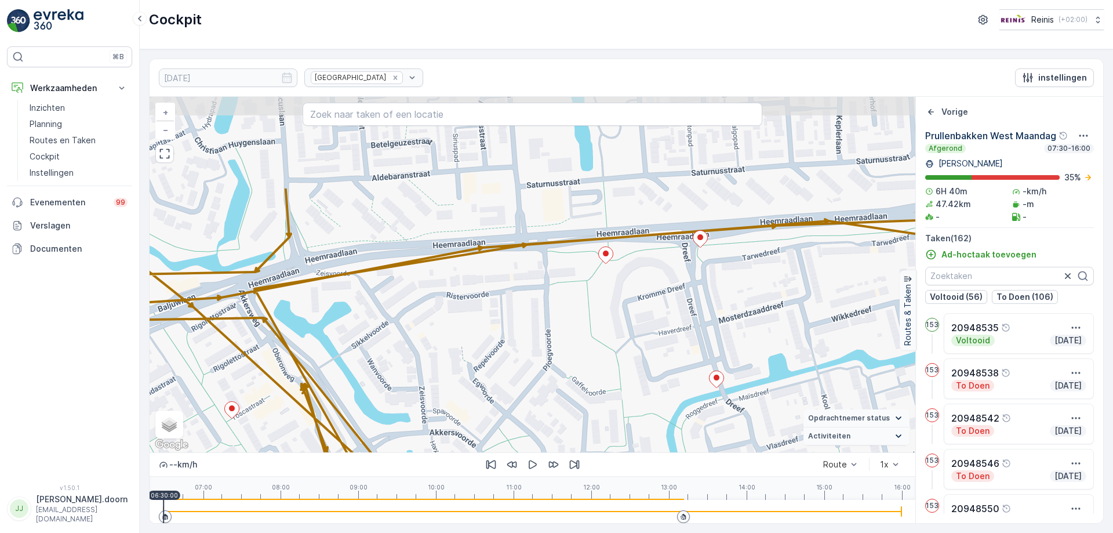
drag, startPoint x: 681, startPoint y: 252, endPoint x: 653, endPoint y: 374, distance: 124.9
click at [649, 379] on div "2 2 2 2 2 2 2 3 3 2 2 2 2 2 2 3 2 5 3 2 2 3 2 + − Satelliet stappenplan Terrein…" at bounding box center [533, 274] width 766 height 355
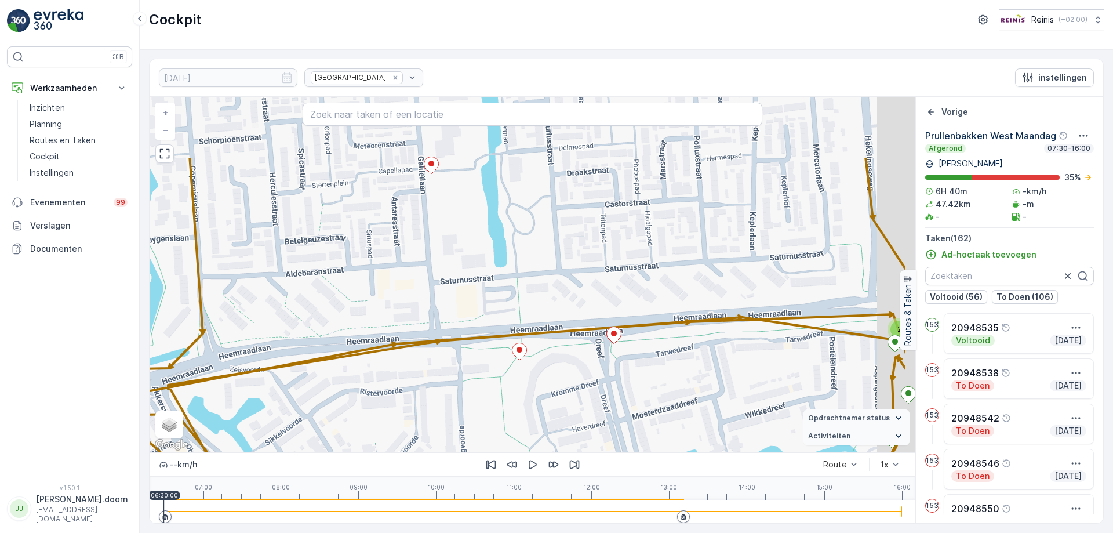
drag, startPoint x: 688, startPoint y: 321, endPoint x: 617, endPoint y: 390, distance: 98.8
click at [602, 414] on div "2 2 2 2 2 2 2 3 3 2 2 2 2 2 2 3 2 5 3 2 2 3 2 + − Satelliet stappenplan Terrein…" at bounding box center [533, 274] width 766 height 355
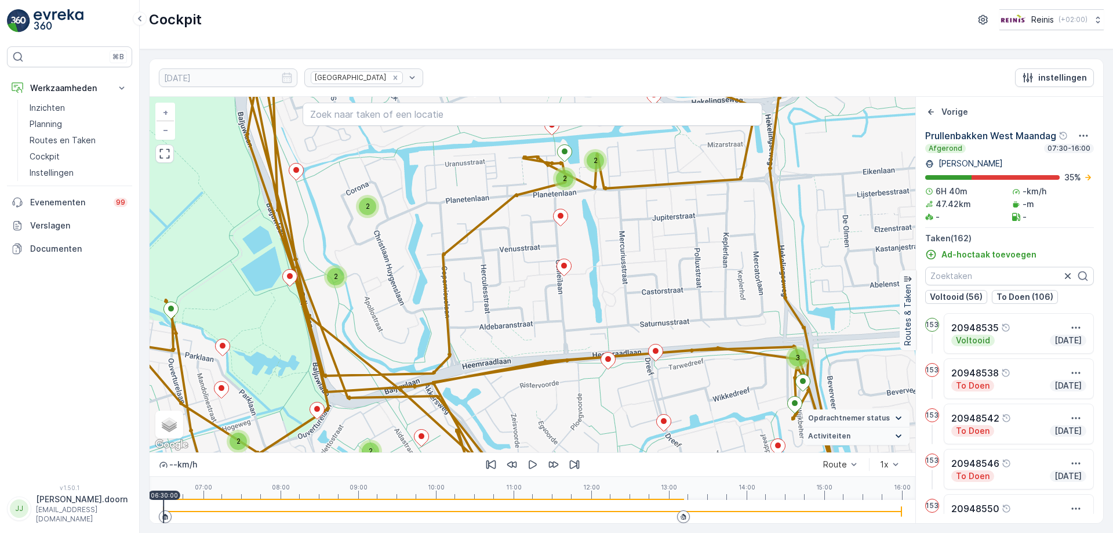
drag, startPoint x: 518, startPoint y: 307, endPoint x: 555, endPoint y: 305, distance: 37.7
click at [555, 305] on div "2 3 2 2 2 2 2 3 2 3 2 2 2 2 4 4 2 2 3 3 2 3 3 2 2 2 4 10 2 2 2 5 2 2 2 2 2 + − …" at bounding box center [533, 274] width 766 height 355
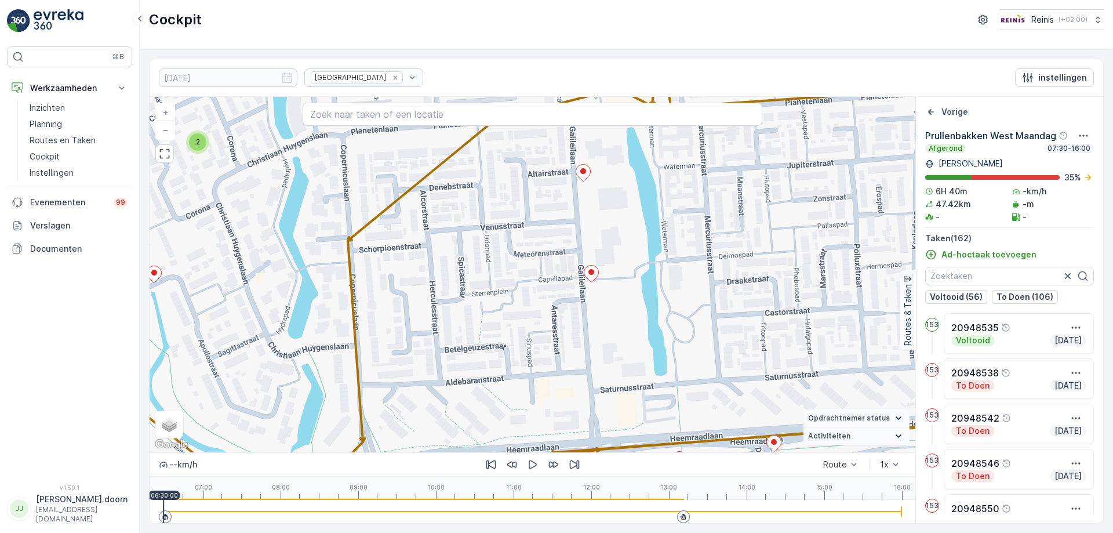
drag, startPoint x: 556, startPoint y: 298, endPoint x: 603, endPoint y: 317, distance: 50.5
click at [594, 322] on div "2 2 2 2 2 2 2 3 3 2 2 2 2 2 2 3 2 5 3 2 2 3 2 + − Satelliet stappenplan Terrein…" at bounding box center [533, 274] width 766 height 355
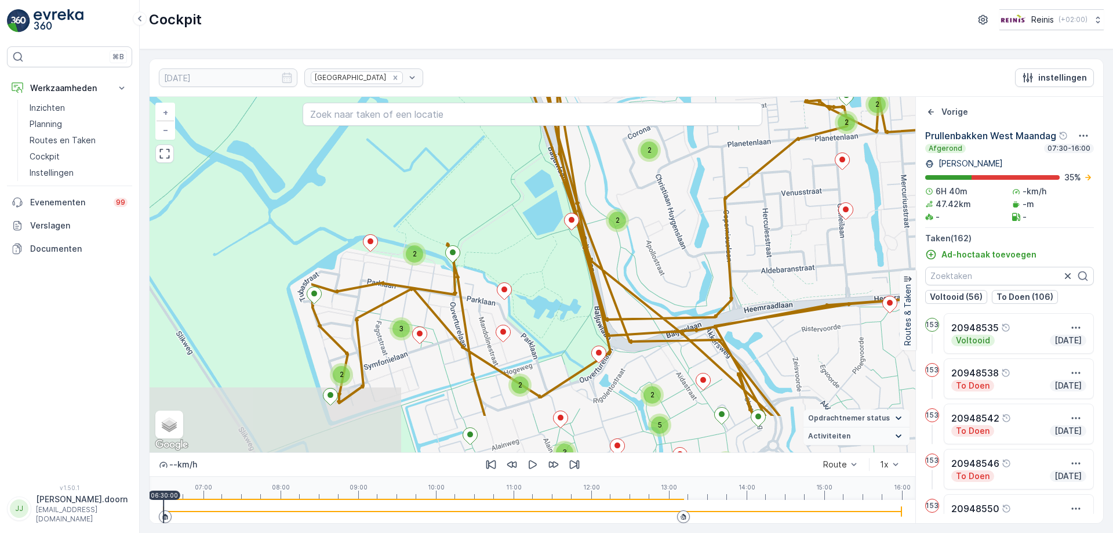
drag, startPoint x: 474, startPoint y: 294, endPoint x: 712, endPoint y: 222, distance: 249.0
click at [712, 222] on div "2 3 2 2 2 2 2 3 2 3 2 2 2 2 4 4 2 2 3 3 2 3 3 2 2 2 4 10 2 2 2 5 2 2 2 2 2 + − …" at bounding box center [533, 274] width 766 height 355
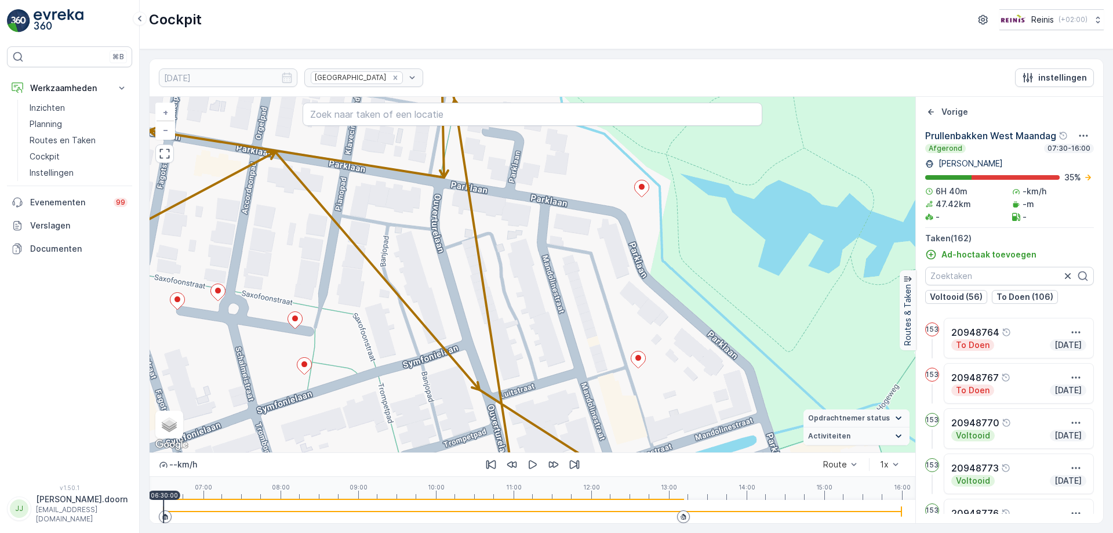
scroll to position [3130, 0]
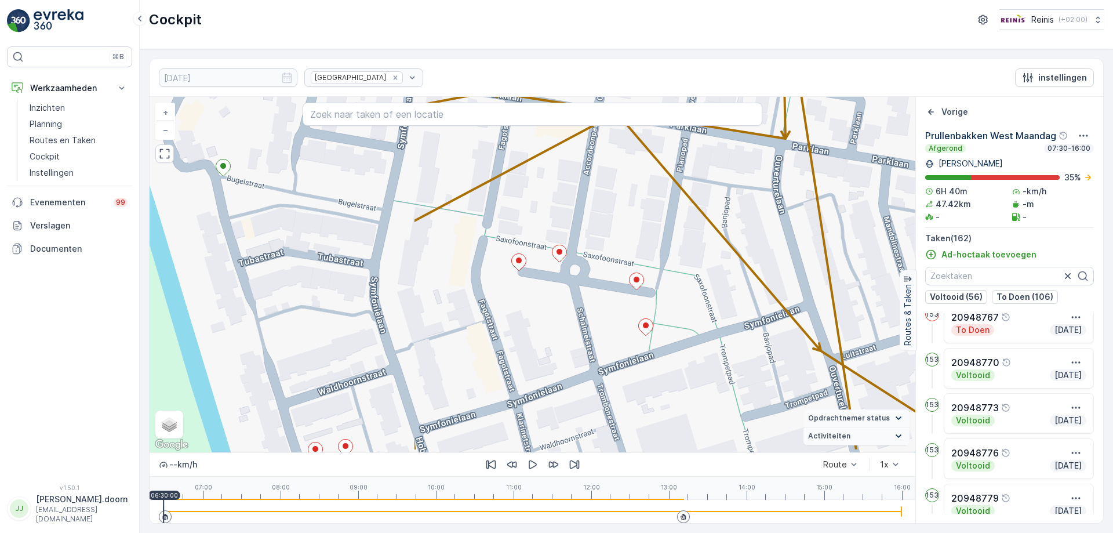
drag, startPoint x: 381, startPoint y: 341, endPoint x: 722, endPoint y: 301, distance: 343.1
click at [722, 301] on div "2 2 2 2 4 2 2 + − Satelliet stappenplan Terrein Hybride Leaflet Sneltoetsen Kaa…" at bounding box center [533, 274] width 766 height 355
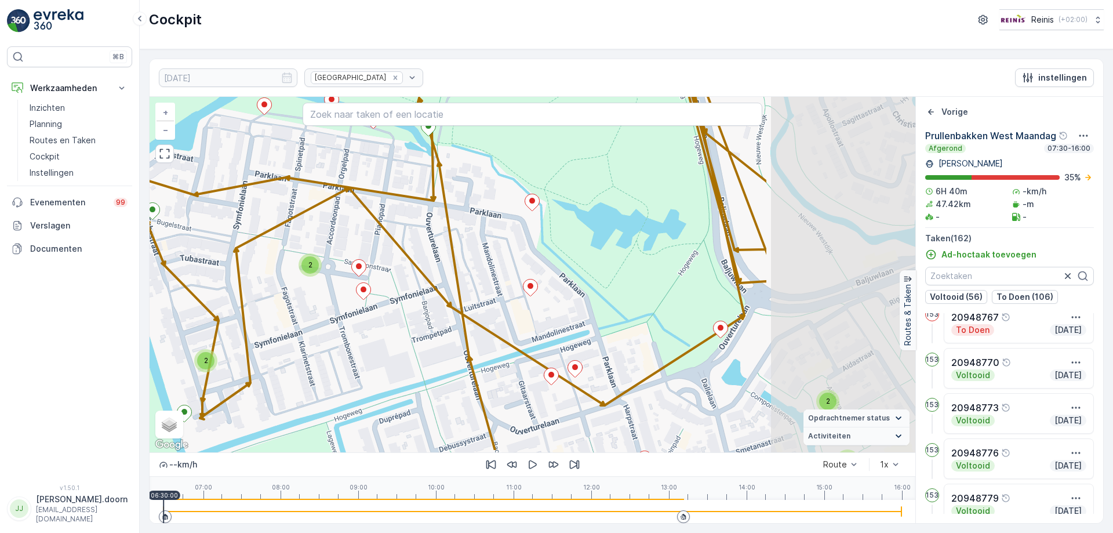
drag, startPoint x: 610, startPoint y: 275, endPoint x: 383, endPoint y: 234, distance: 231.4
click at [383, 234] on div "2 2 2 2 2 2 2 3 3 2 2 2 2 2 2 3 2 5 3 2 2 3 2 + − Satelliet stappenplan Terrein…" at bounding box center [533, 274] width 766 height 355
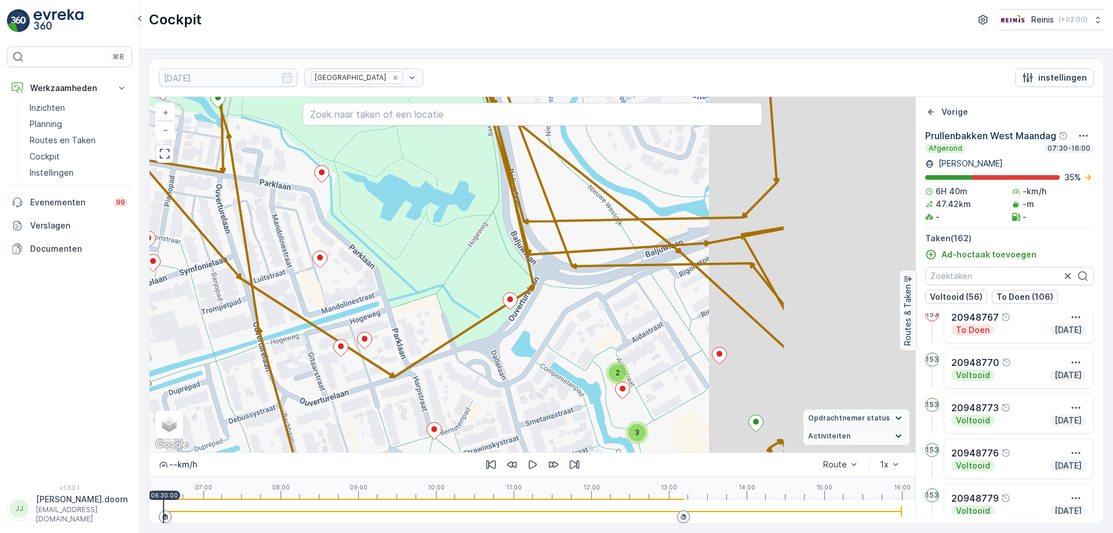
drag, startPoint x: 777, startPoint y: 291, endPoint x: 569, endPoint y: 263, distance: 210.0
click at [569, 263] on div "2 2 2 2 2 2 2 3 3 2 2 2 2 2 2 3 2 5 3 2 2 3 2 + − Satelliet stappenplan Terrein…" at bounding box center [533, 274] width 766 height 355
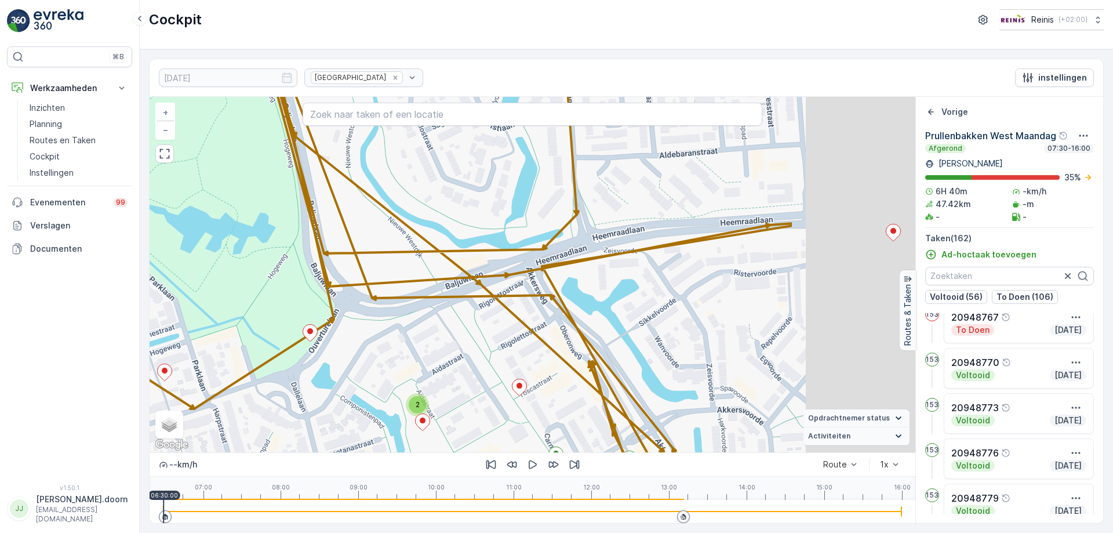
drag, startPoint x: 712, startPoint y: 278, endPoint x: 455, endPoint y: 304, distance: 258.7
click at [452, 305] on div "2 2 2 2 2 2 2 3 3 2 2 2 2 2 2 3 2 5 3 2 2 3 2 + − Satelliet stappenplan Terrein…" at bounding box center [533, 274] width 766 height 355
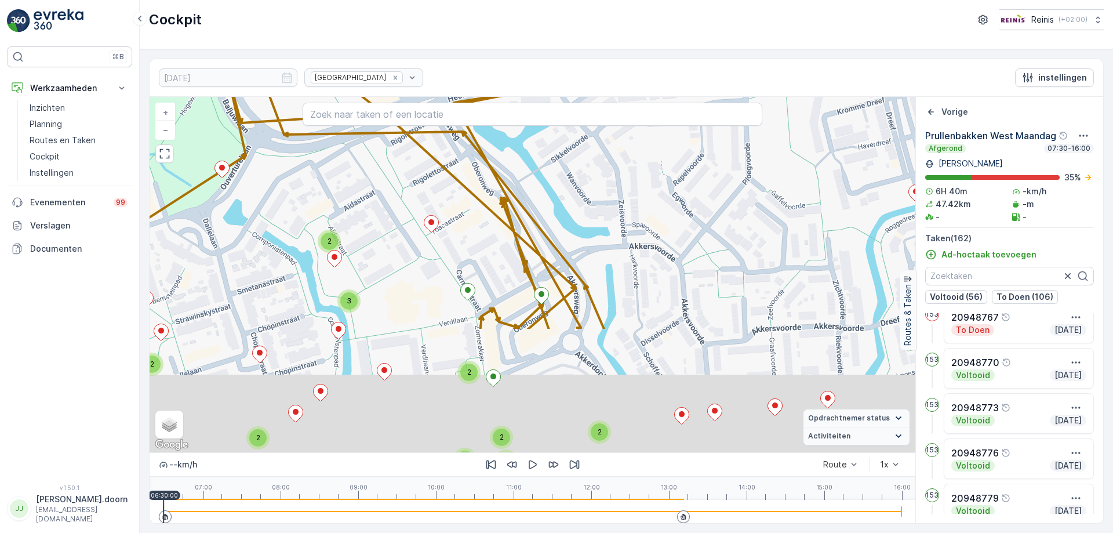
drag, startPoint x: 643, startPoint y: 306, endPoint x: 616, endPoint y: 147, distance: 161.6
click at [616, 147] on div "2 2 2 2 2 2 2 3 3 2 2 2 2 2 2 3 2 5 3 2 2 3 2 + − Satelliet stappenplan Terrein…" at bounding box center [533, 274] width 766 height 355
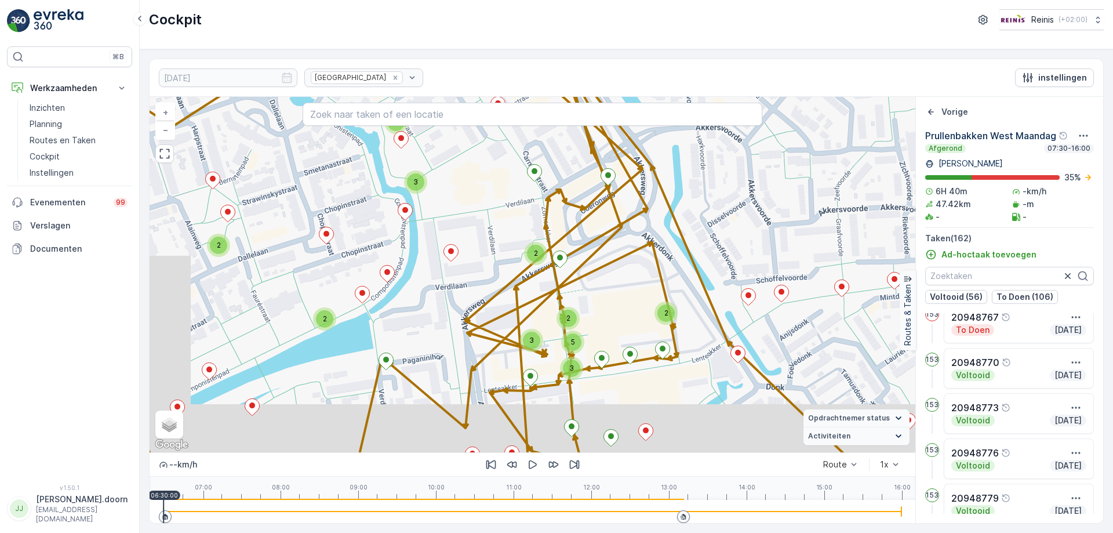
drag, startPoint x: 597, startPoint y: 266, endPoint x: 694, endPoint y: 133, distance: 165.0
click at [695, 126] on div "2 2 2 2 2 2 2 3 3 2 2 2 2 2 2 3 2 5 3 2 2 3 2 + − Satelliet stappenplan Terrein…" at bounding box center [533, 274] width 766 height 355
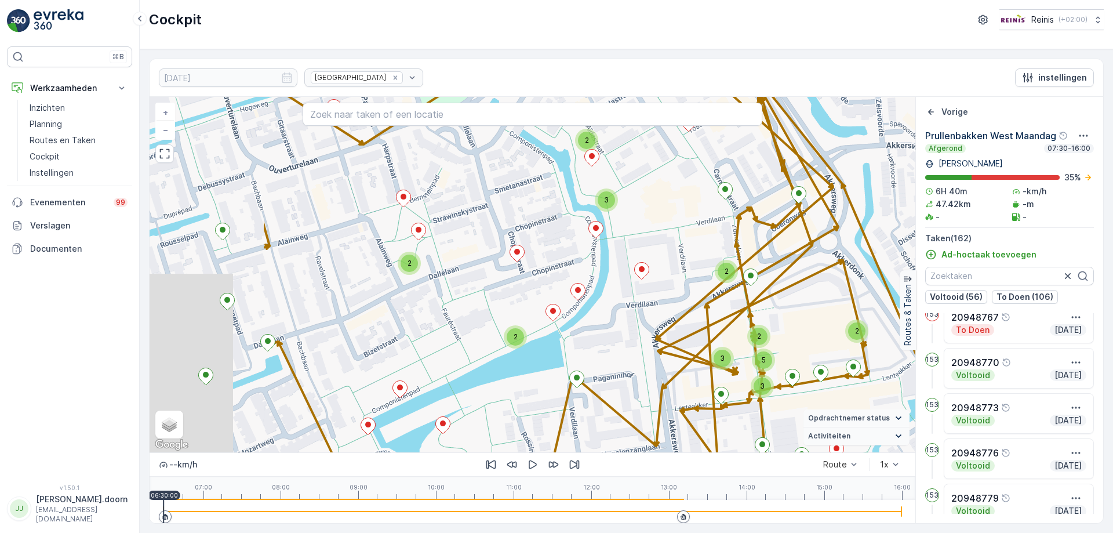
click at [456, 210] on div "2 2 2 2 2 2 2 3 3 2 2 2 2 2 2 3 2 5 3 2 2 3 2 + − Satelliet stappenplan Terrein…" at bounding box center [533, 274] width 766 height 355
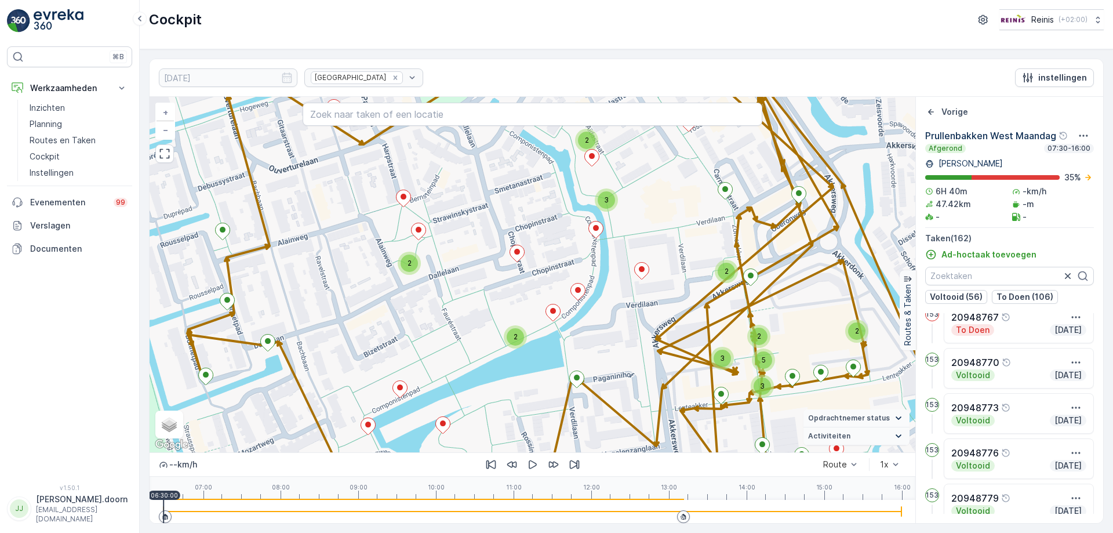
drag, startPoint x: 642, startPoint y: 293, endPoint x: 411, endPoint y: 250, distance: 235.3
click at [411, 250] on div "2 2 2 2 2 2 2 3 3 2 2 2 2 2 2 3 2 5 3 2 2 3 2 + − Satelliet stappenplan Terrein…" at bounding box center [533, 274] width 766 height 355
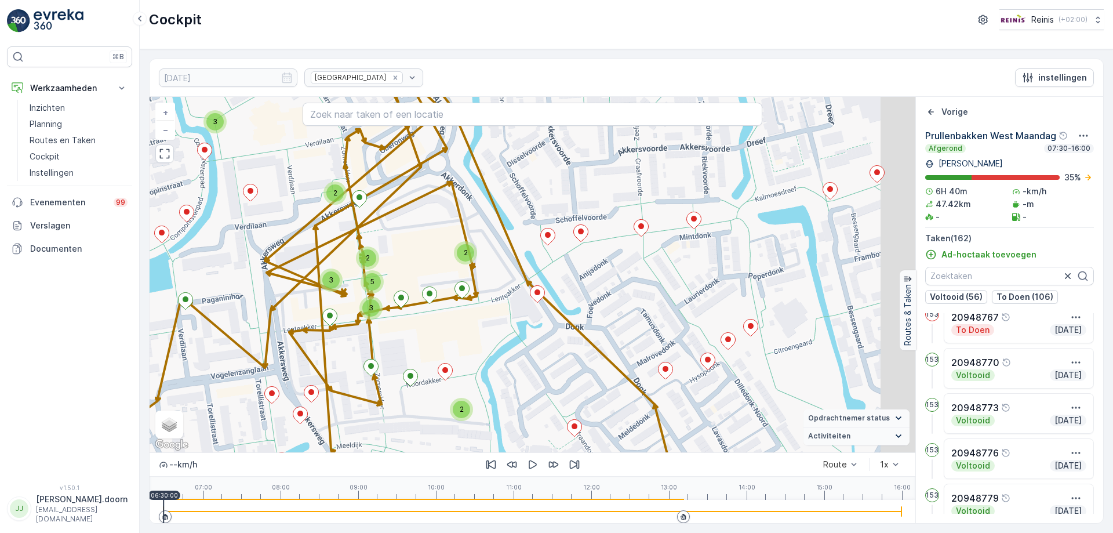
drag, startPoint x: 684, startPoint y: 285, endPoint x: 524, endPoint y: 250, distance: 163.7
click at [524, 250] on div "2 2 2 2 2 2 2 3 3 2 2 2 2 2 2 3 2 5 3 2 2 3 2 + − Satelliet stappenplan Terrein…" at bounding box center [533, 274] width 766 height 355
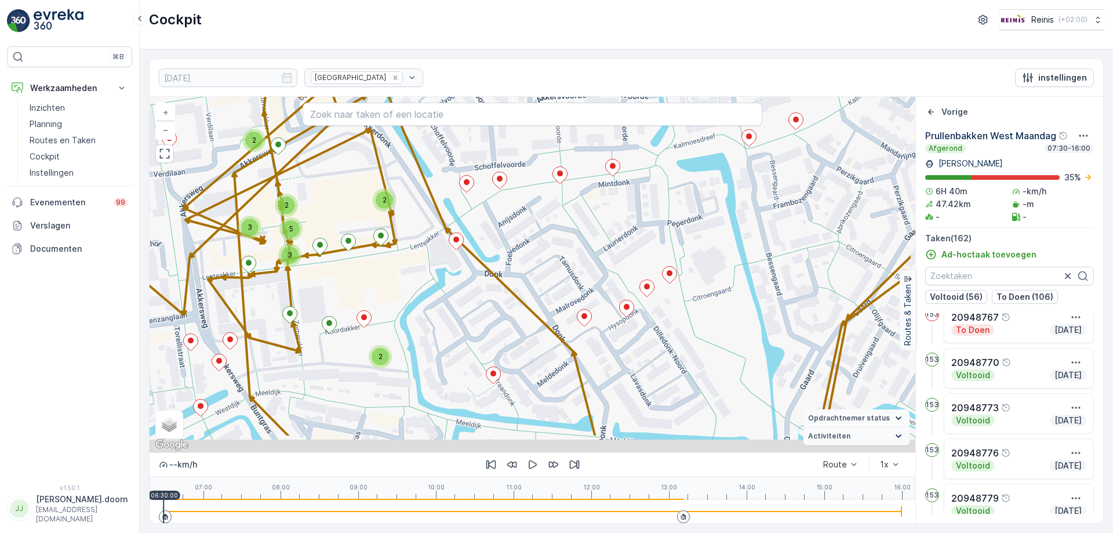
drag, startPoint x: 697, startPoint y: 320, endPoint x: 616, endPoint y: 267, distance: 96.8
click at [616, 267] on div "2 2 2 2 2 2 2 3 3 2 2 2 2 2 2 3 2 5 3 2 2 3 2 + − Satelliet stappenplan Terrein…" at bounding box center [533, 274] width 766 height 355
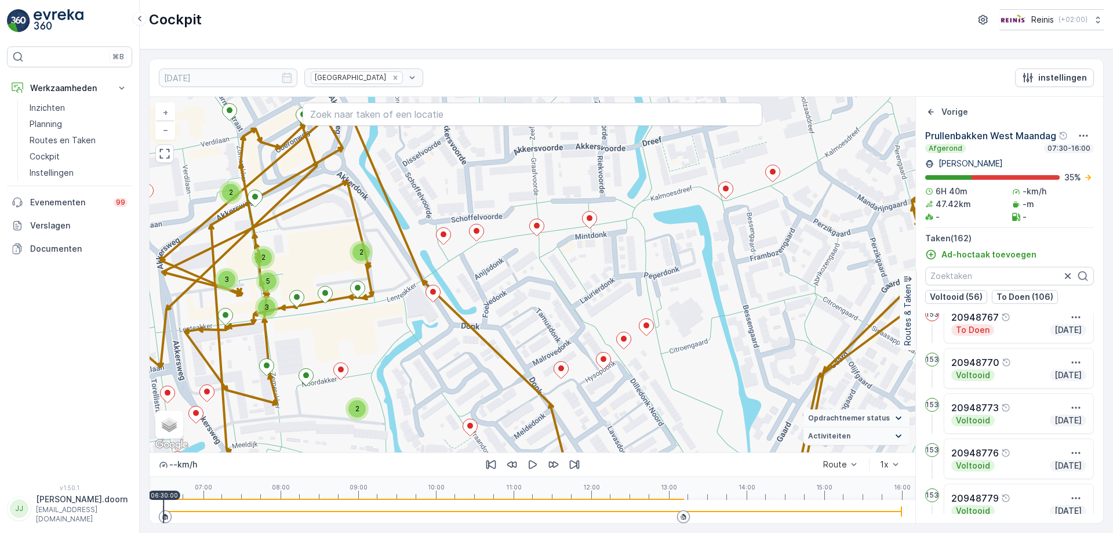
drag, startPoint x: 635, startPoint y: 254, endPoint x: 570, endPoint y: 273, distance: 67.5
click at [612, 307] on div "2 2 2 2 2 2 2 3 3 2 2 2 2 2 2 3 2 5 3 2 2 3 2 + − Satelliet stappenplan Terrein…" at bounding box center [533, 274] width 766 height 355
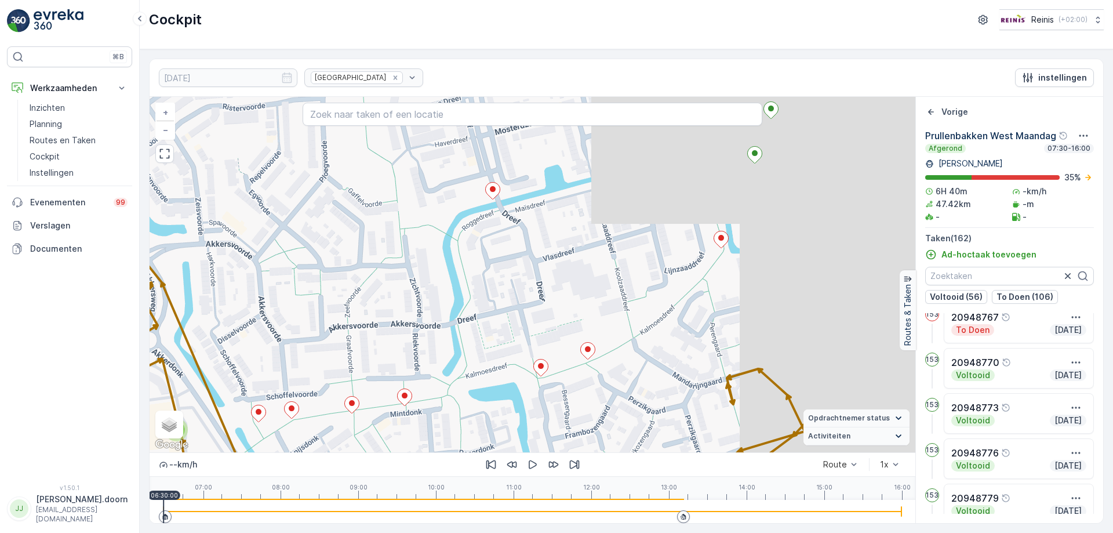
drag, startPoint x: 701, startPoint y: 330, endPoint x: 646, endPoint y: 378, distance: 72.7
click at [646, 378] on div "2 2 2 2 2 2 2 3 3 2 2 2 2 2 2 3 2 5 3 2 2 3 2 + − Satelliet stappenplan Terrein…" at bounding box center [533, 274] width 766 height 355
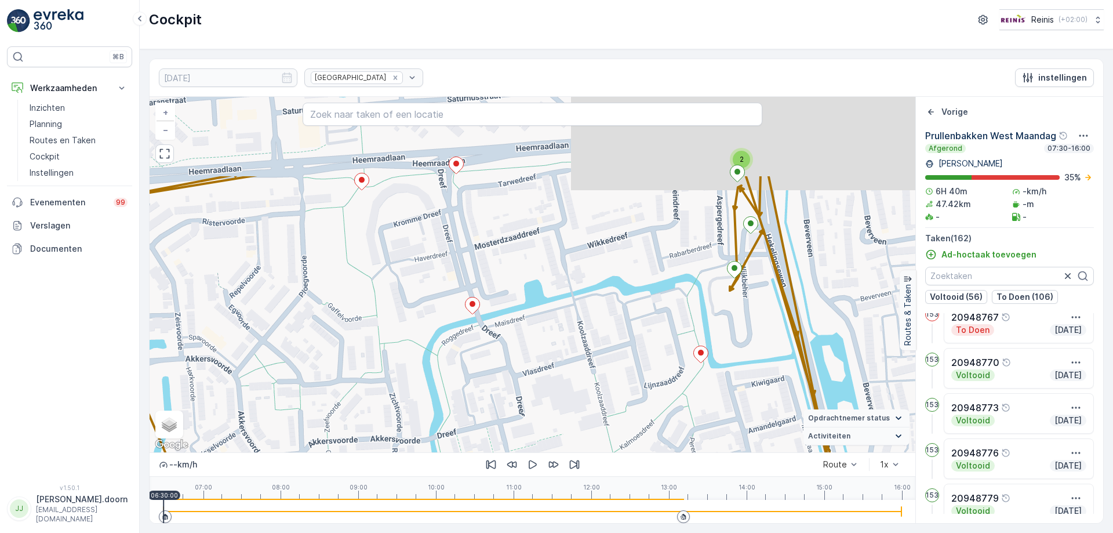
click at [719, 339] on div "2 2 2 2 2 2 2 3 3 2 2 2 2 2 2 3 2 5 3 2 2 3 2 + − Satelliet stappenplan Terrein…" at bounding box center [533, 274] width 766 height 355
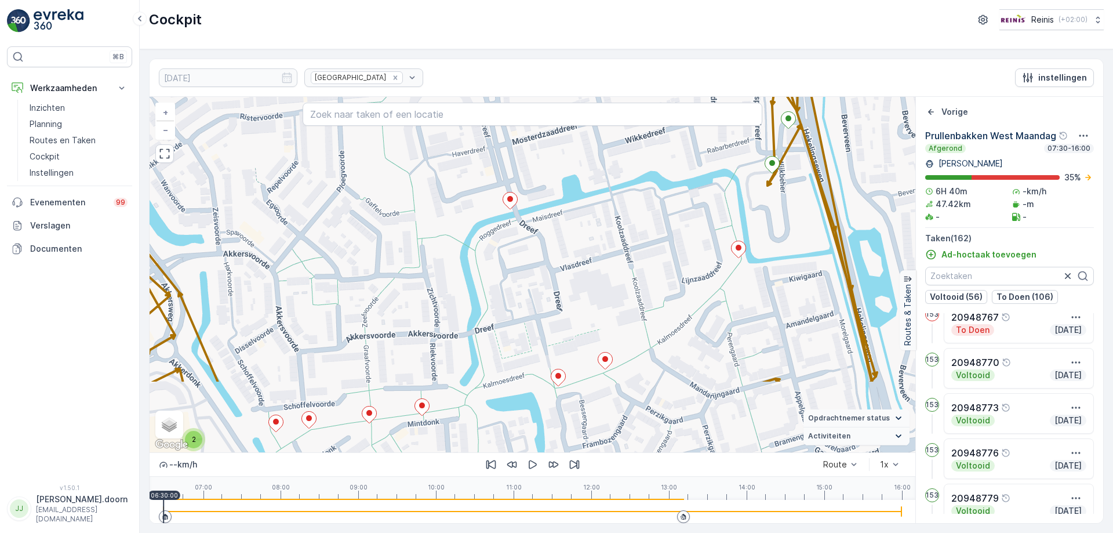
drag, startPoint x: 740, startPoint y: 275, endPoint x: 747, endPoint y: 264, distance: 13.5
click at [747, 264] on div "2 2 2 2 2 2 2 3 3 2 2 2 2 2 2 3 2 5 3 2 2 3 2 + − Satelliet stappenplan Terrein…" at bounding box center [533, 274] width 766 height 355
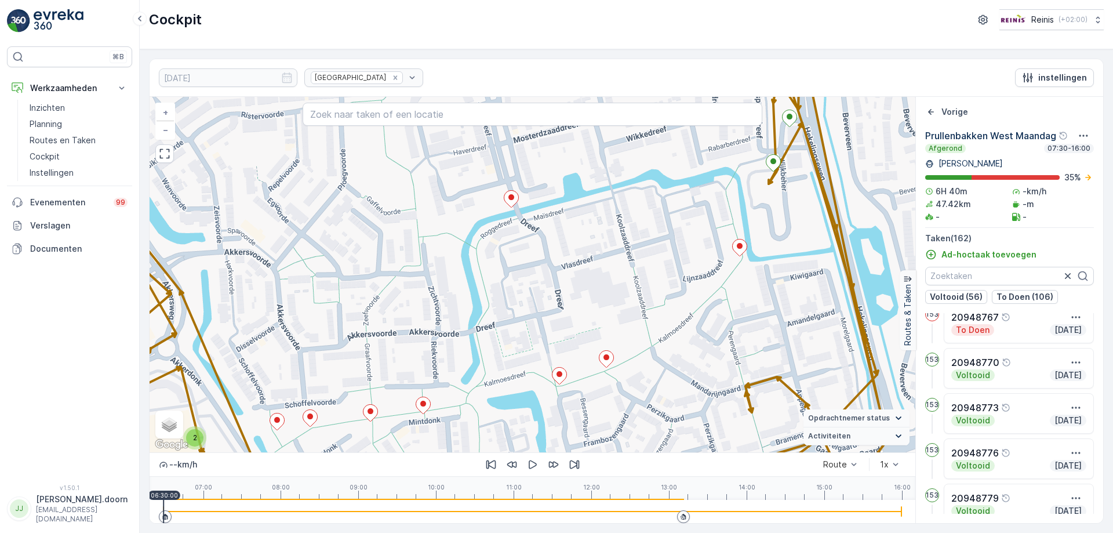
drag, startPoint x: 581, startPoint y: 389, endPoint x: 671, endPoint y: 317, distance: 115.4
click at [671, 317] on div "2 2 2 2 2 2 2 3 3 2 2 2 2 2 2 3 2 5 3 2 2 3 2 + − Satelliet stappenplan Terrein…" at bounding box center [533, 274] width 766 height 355
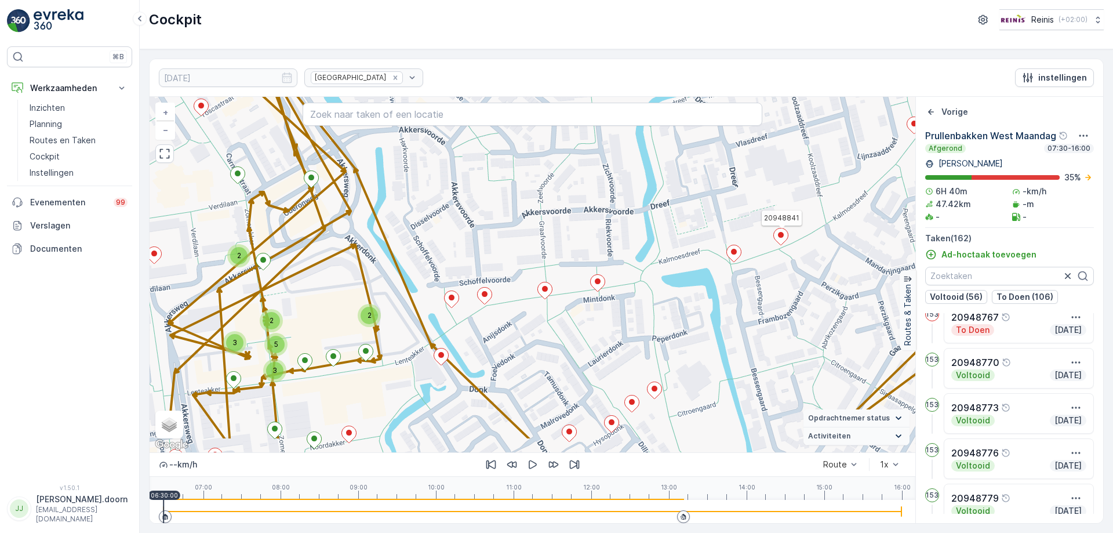
drag, startPoint x: 540, startPoint y: 348, endPoint x: 625, endPoint y: 299, distance: 98.2
click at [625, 299] on div "2 2 2 2 2 2 2 3 3 2 2 2 2 2 2 3 2 5 3 2 2 3 2 20948841 + − Satelliet stappenpla…" at bounding box center [533, 274] width 766 height 355
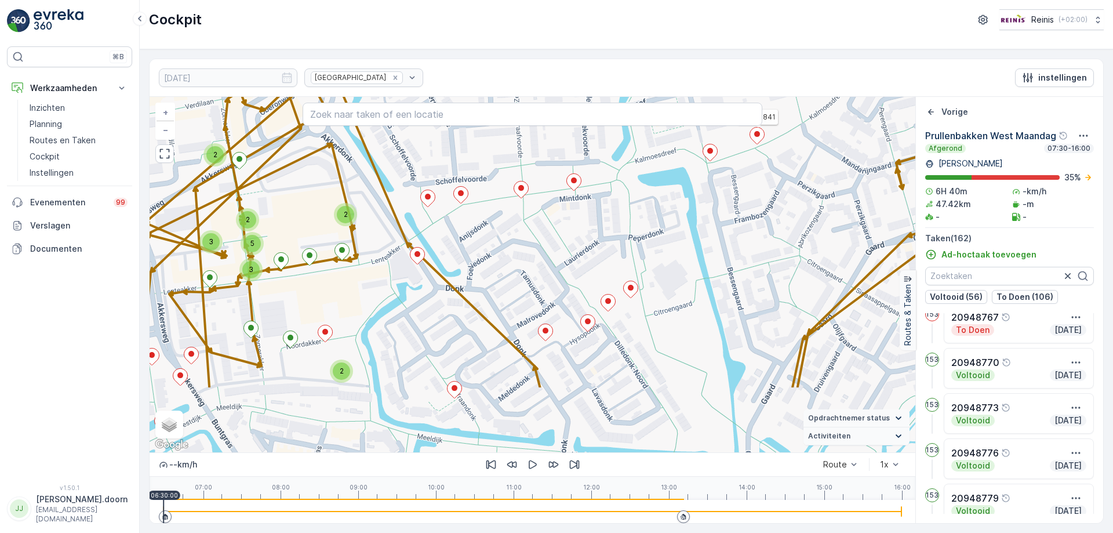
drag, startPoint x: 646, startPoint y: 373, endPoint x: 623, endPoint y: 273, distance: 102.8
click at [623, 273] on div "2 2 2 2 2 2 2 3 3 2 2 2 2 2 2 3 2 5 3 2 2 3 2 20948841 + − Satelliet stappenpla…" at bounding box center [533, 274] width 766 height 355
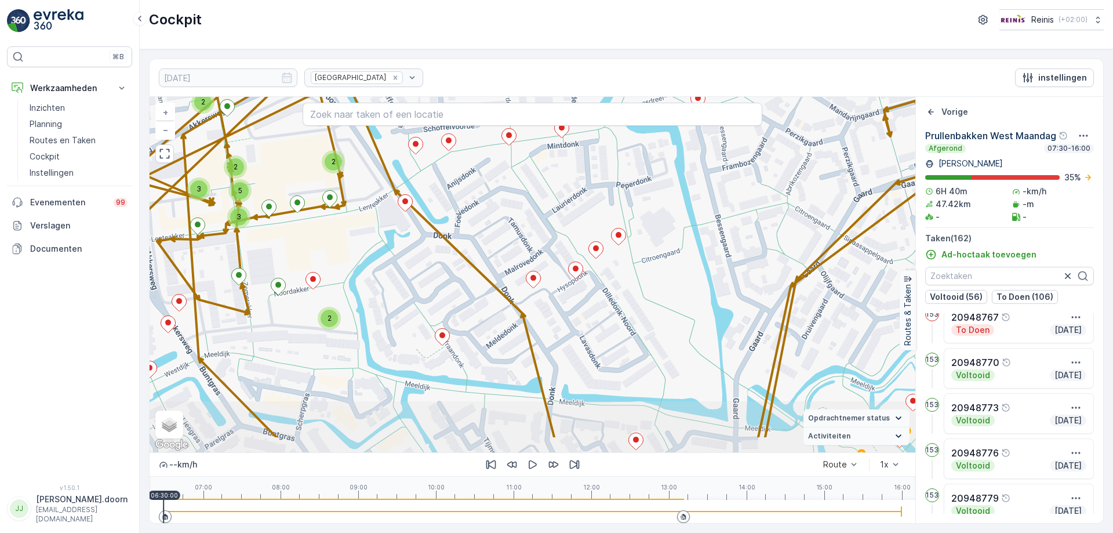
drag, startPoint x: 649, startPoint y: 361, endPoint x: 631, endPoint y: 318, distance: 46.5
click at [637, 307] on div "2 2 2 2 2 2 2 3 3 2 2 2 2 2 2 3 2 5 3 2 2 3 2 20948841 + − Satelliet stappenpla…" at bounding box center [533, 274] width 766 height 355
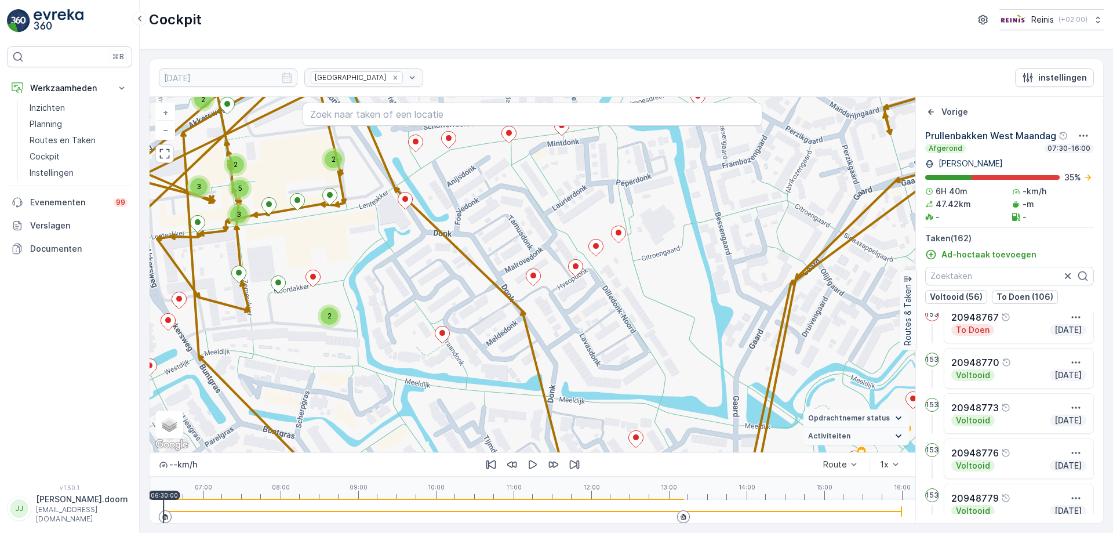
drag, startPoint x: 637, startPoint y: 368, endPoint x: 656, endPoint y: 243, distance: 126.0
click at [656, 244] on div "2 2 2 2 2 2 2 3 3 2 2 2 2 2 2 3 2 5 3 2 2 3 2 20948841 + − Satelliet stappenpla…" at bounding box center [533, 274] width 766 height 355
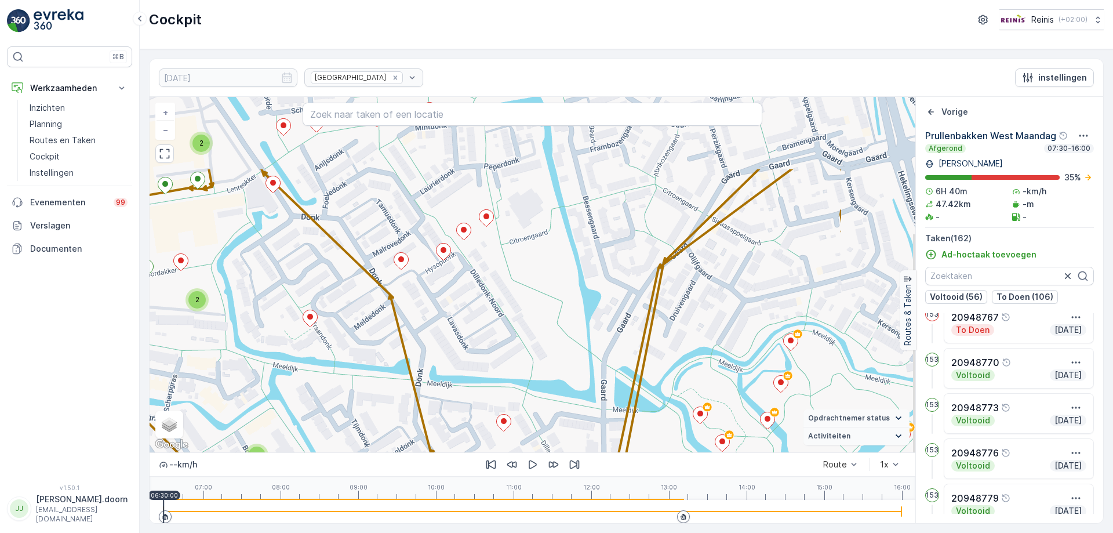
drag, startPoint x: 661, startPoint y: 343, endPoint x: 510, endPoint y: 451, distance: 185.3
click at [510, 451] on div "2 2 2 2 2 2 2 3 3 2 2 2 2 2 2 3 2 5 3 2 2 3 2 20948841 + − Satelliet stappenpla…" at bounding box center [533, 274] width 766 height 355
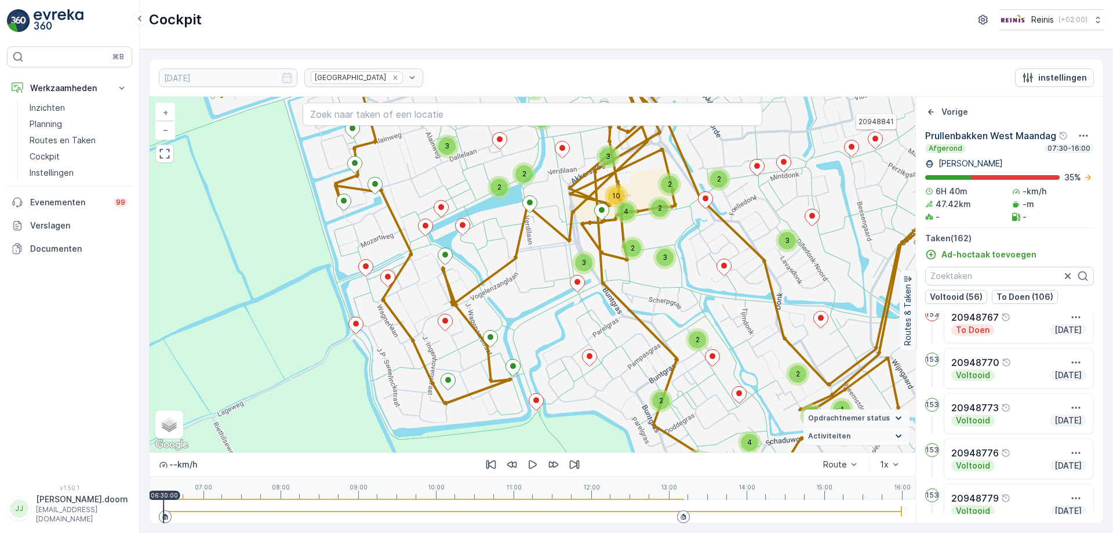
drag, startPoint x: 368, startPoint y: 219, endPoint x: 660, endPoint y: 128, distance: 306.4
click at [660, 128] on div "2 3 2 2 2 2 2 3 2 3 2 2 2 2 4 4 2 2 3 3 2 3 3 2 2 2 4 10 2 2 2 5 2 2 2 2 2 2094…" at bounding box center [533, 274] width 766 height 355
